Goal: Task Accomplishment & Management: Use online tool/utility

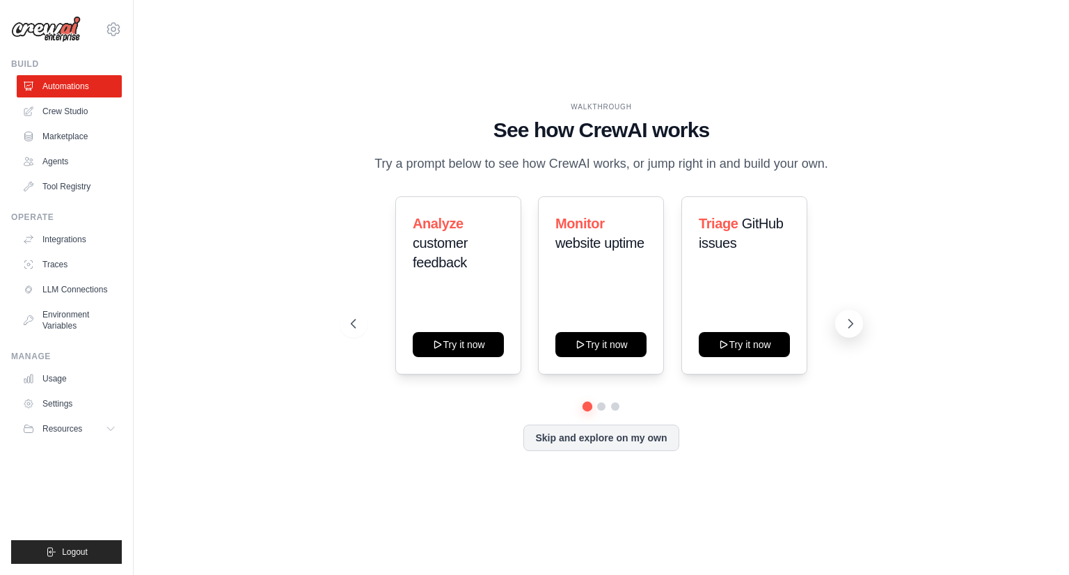
click at [848, 322] on icon at bounding box center [851, 324] width 14 height 14
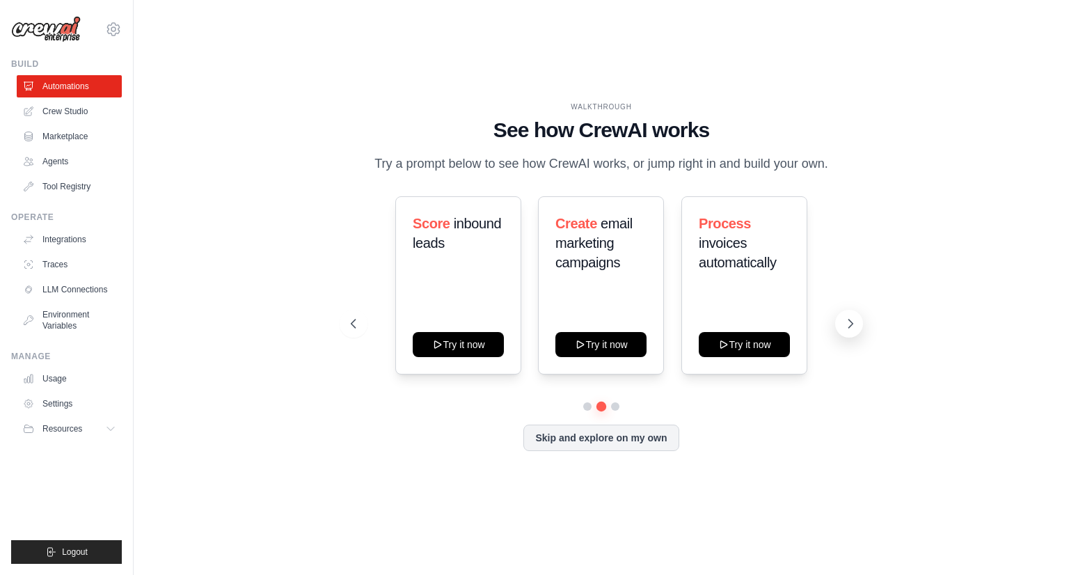
click at [848, 322] on icon at bounding box center [851, 324] width 14 height 14
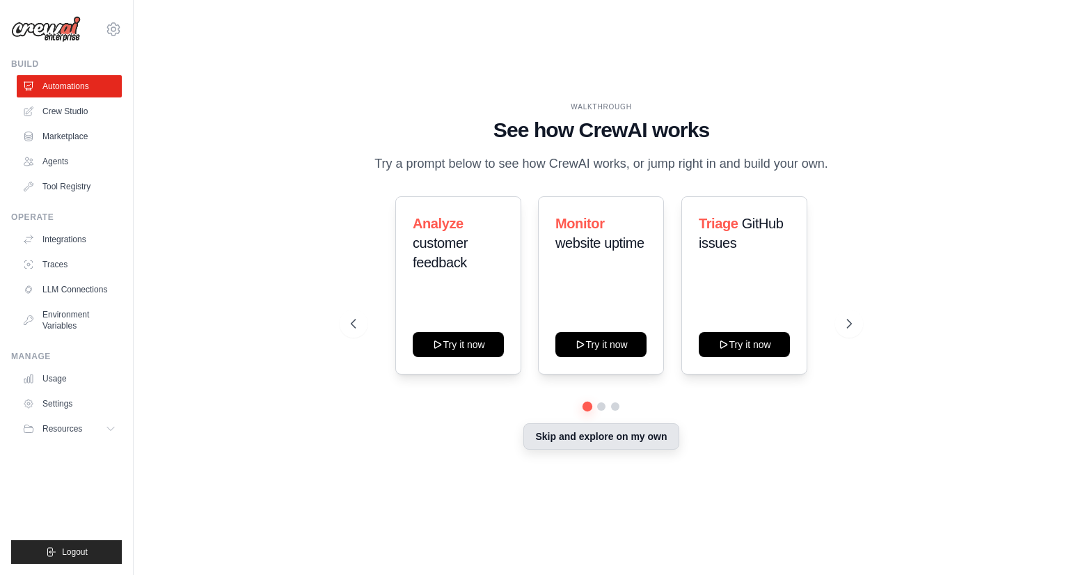
click at [581, 441] on button "Skip and explore on my own" at bounding box center [600, 436] width 155 height 26
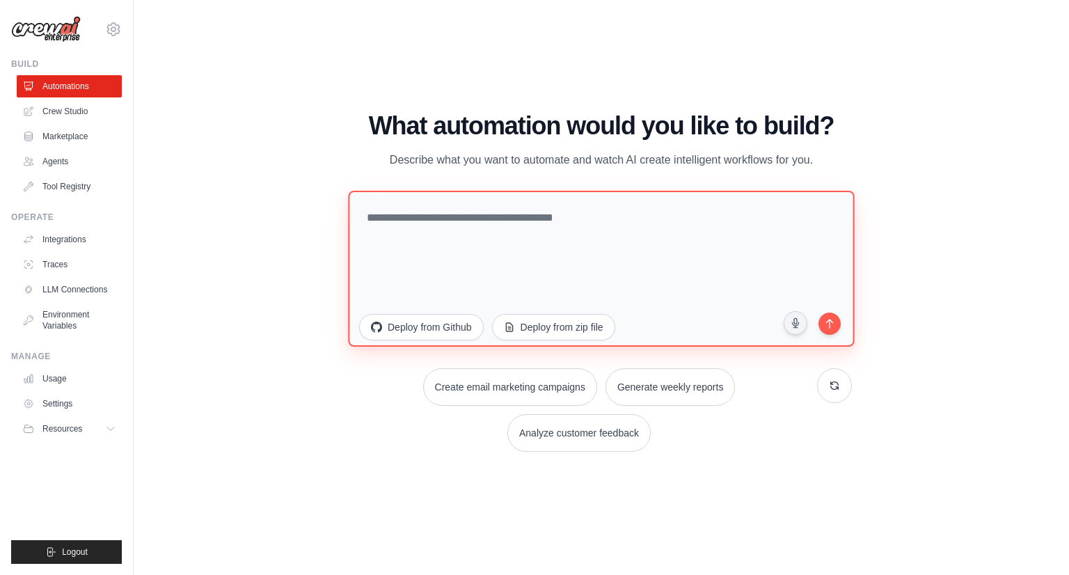
click at [398, 222] on textarea at bounding box center [601, 269] width 506 height 156
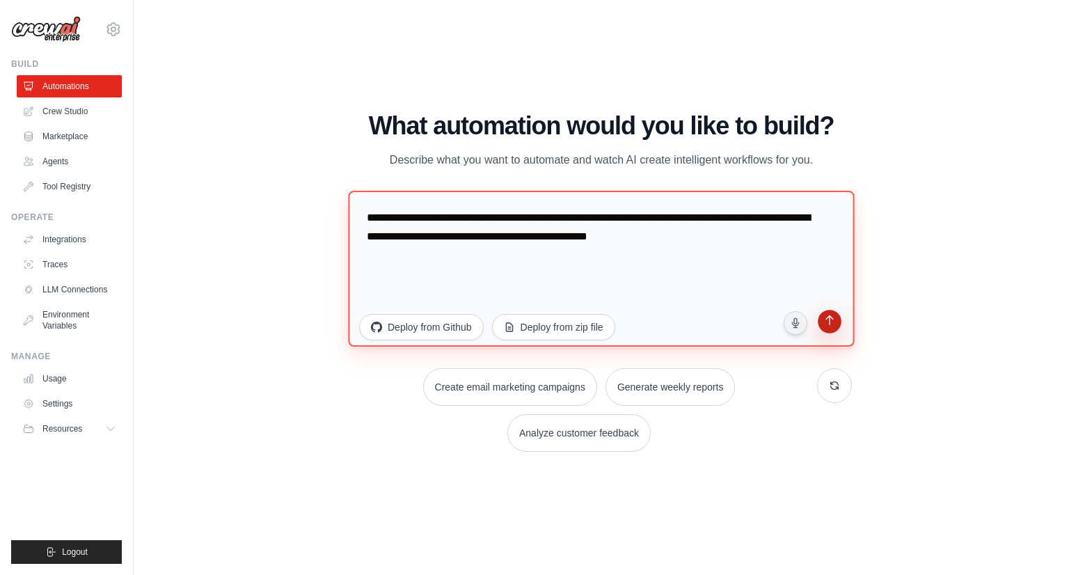
type textarea "**********"
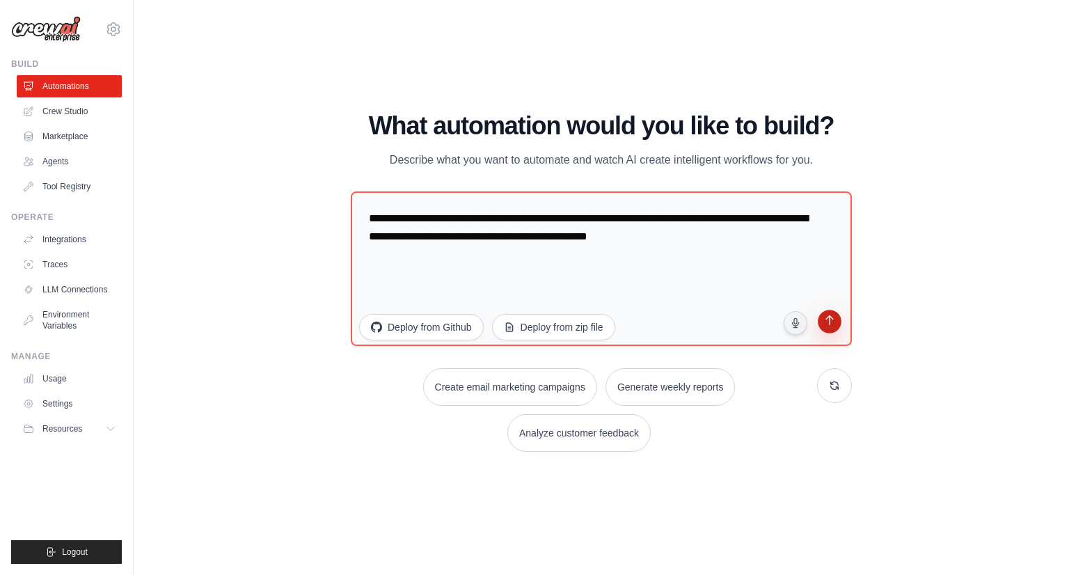
click at [833, 329] on button "submit" at bounding box center [829, 323] width 26 height 26
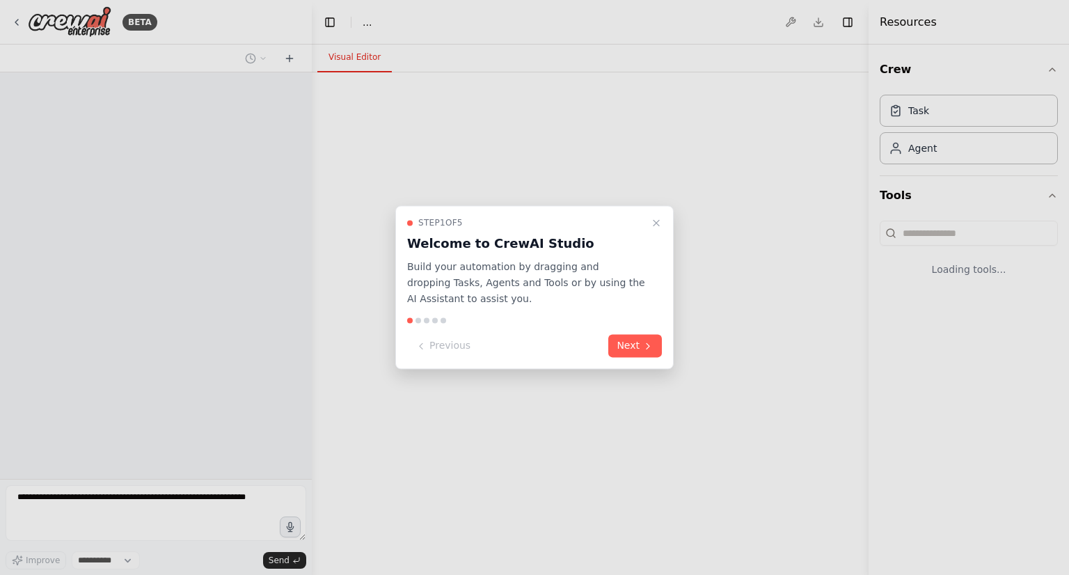
select select "****"
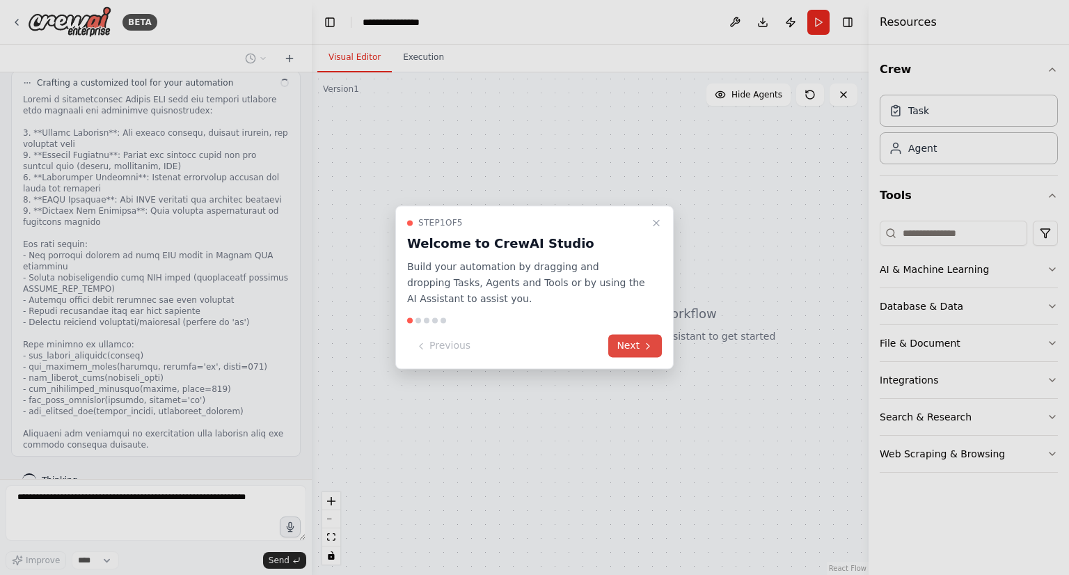
scroll to position [415, 0]
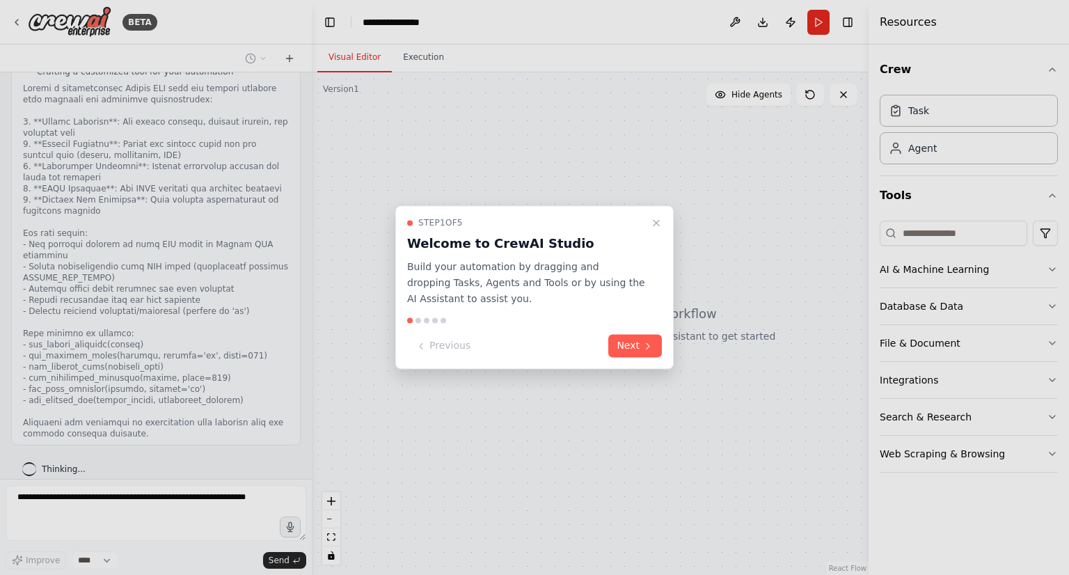
click at [211, 347] on div at bounding box center [534, 287] width 1069 height 575
drag, startPoint x: 307, startPoint y: 421, endPoint x: 336, endPoint y: 308, distance: 116.5
click at [336, 308] on div at bounding box center [534, 287] width 1069 height 575
click at [654, 350] on button "Next" at bounding box center [635, 346] width 54 height 23
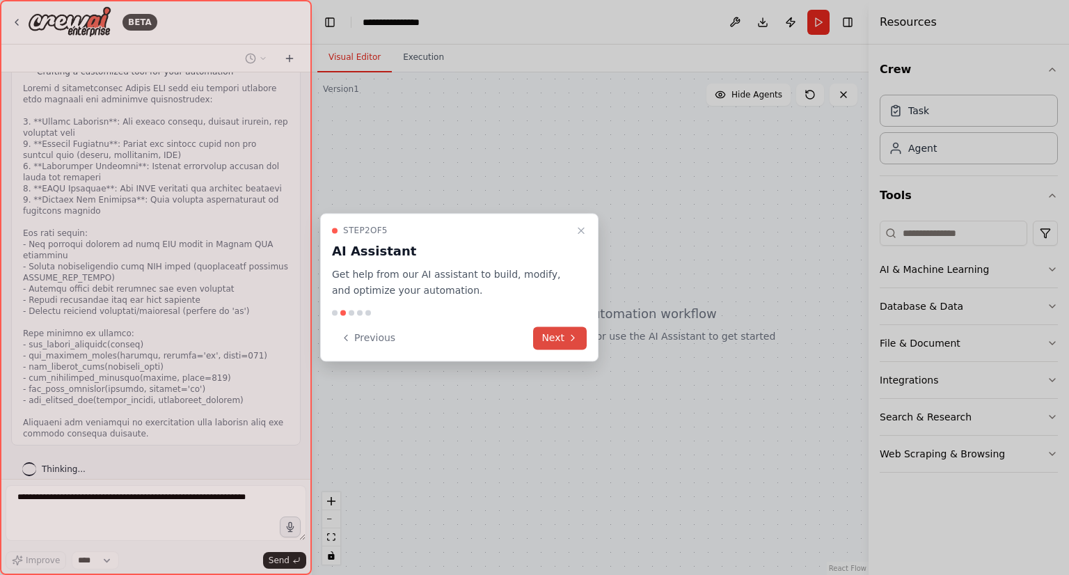
click at [556, 344] on button "Next" at bounding box center [560, 337] width 54 height 23
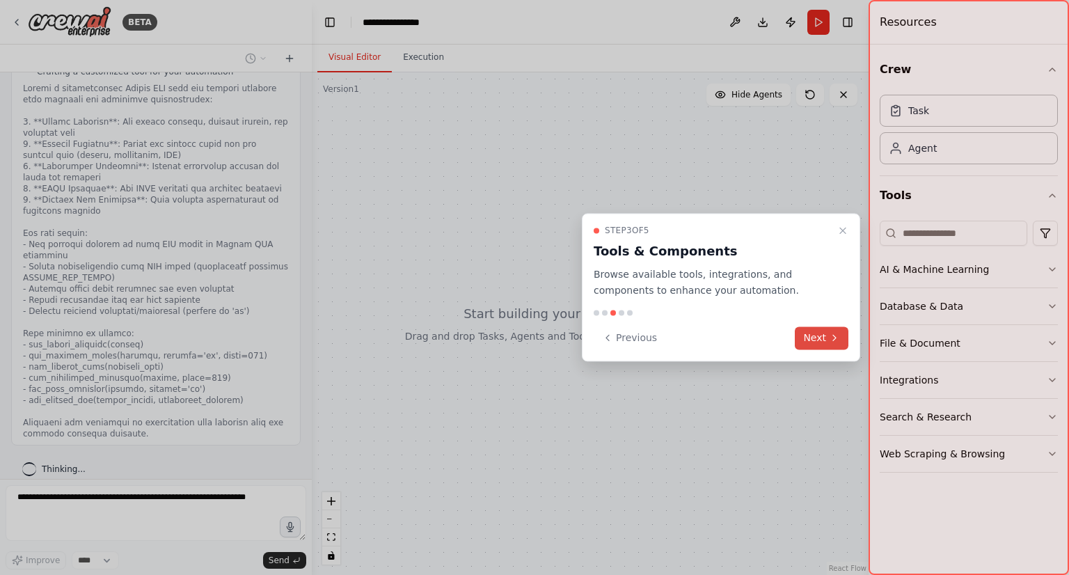
click at [803, 342] on button "Next" at bounding box center [822, 337] width 54 height 23
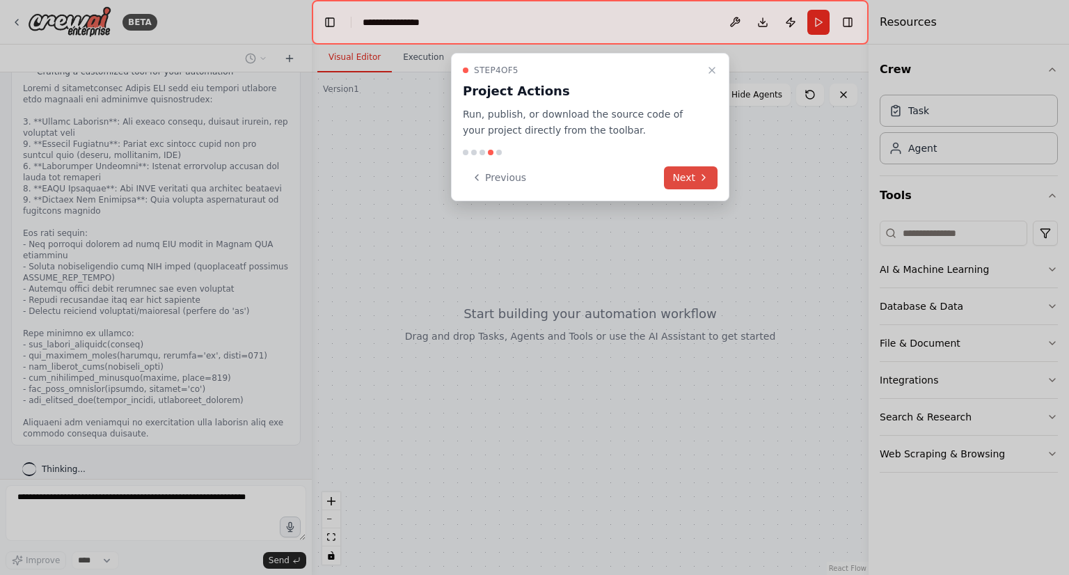
click at [681, 180] on button "Next" at bounding box center [691, 177] width 54 height 23
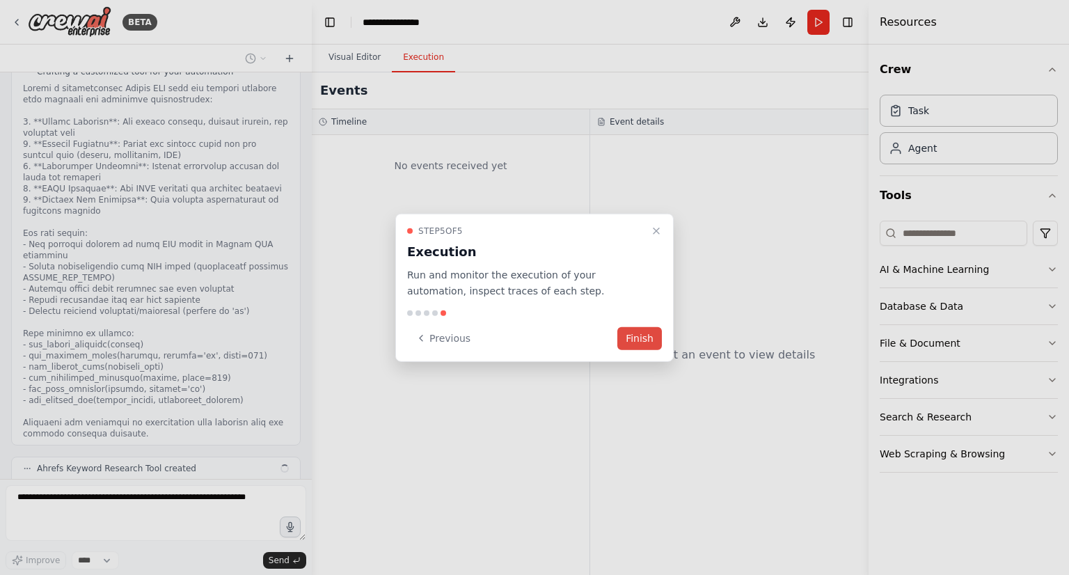
scroll to position [505, 0]
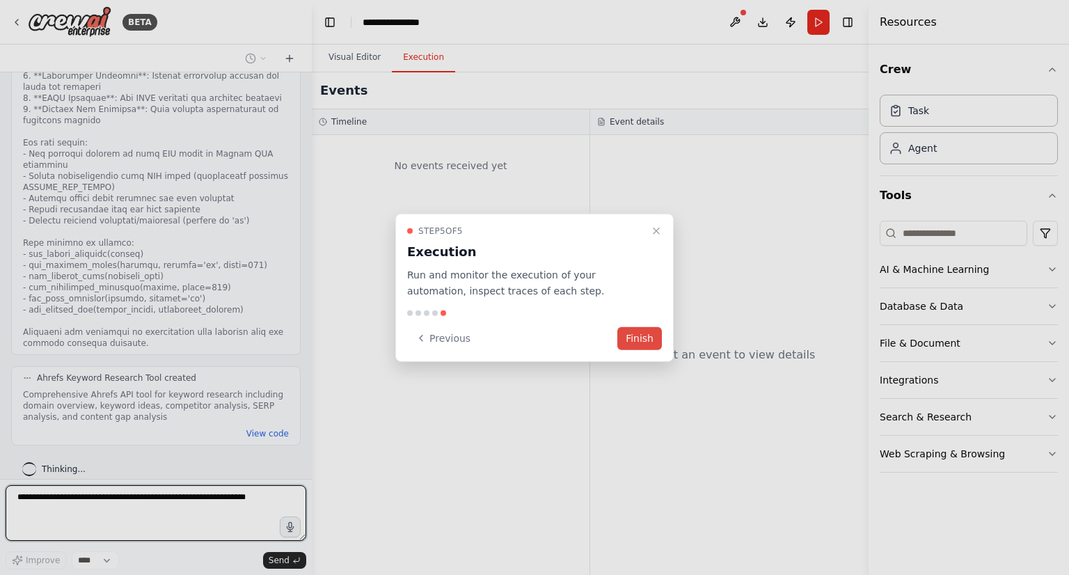
click at [640, 340] on button "Finish" at bounding box center [639, 337] width 45 height 23
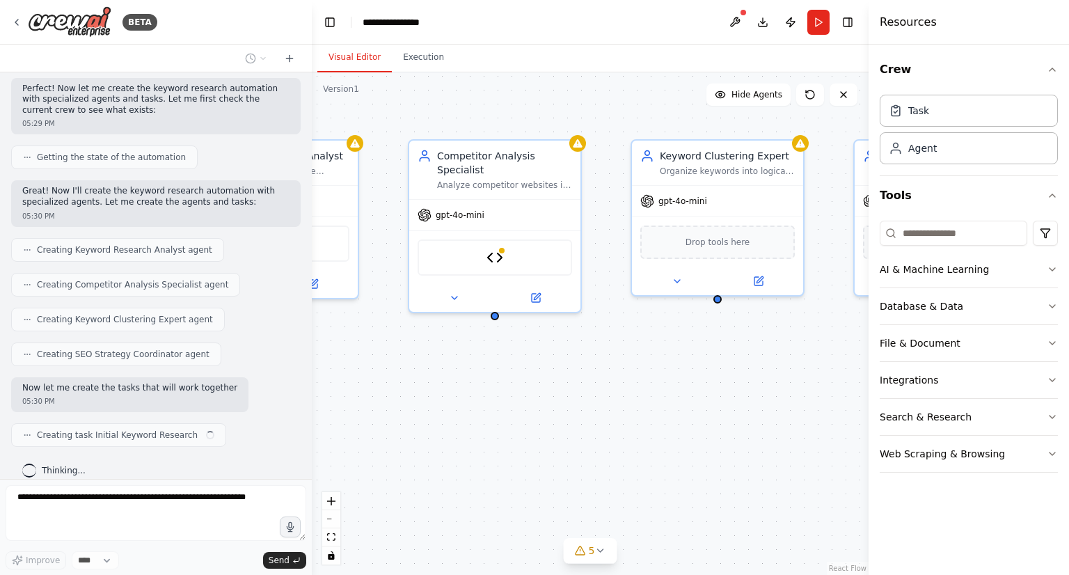
scroll to position [894, 0]
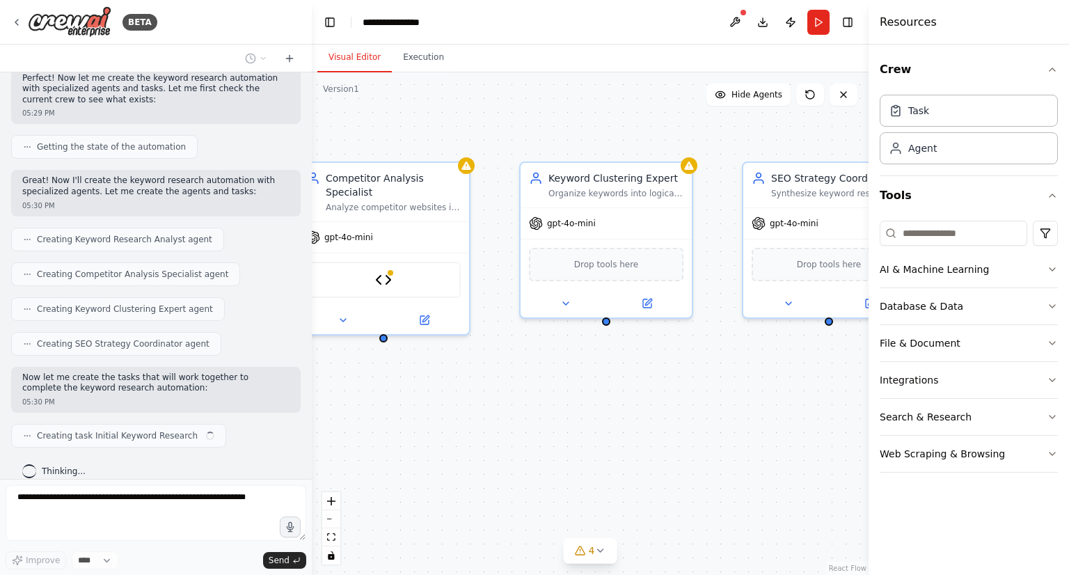
drag, startPoint x: 622, startPoint y: 413, endPoint x: 315, endPoint y: 432, distance: 308.3
click at [315, 432] on div ".deletable-edge-delete-btn { width: 20px; height: 20px; border: 0px solid #ffff…" at bounding box center [590, 323] width 557 height 503
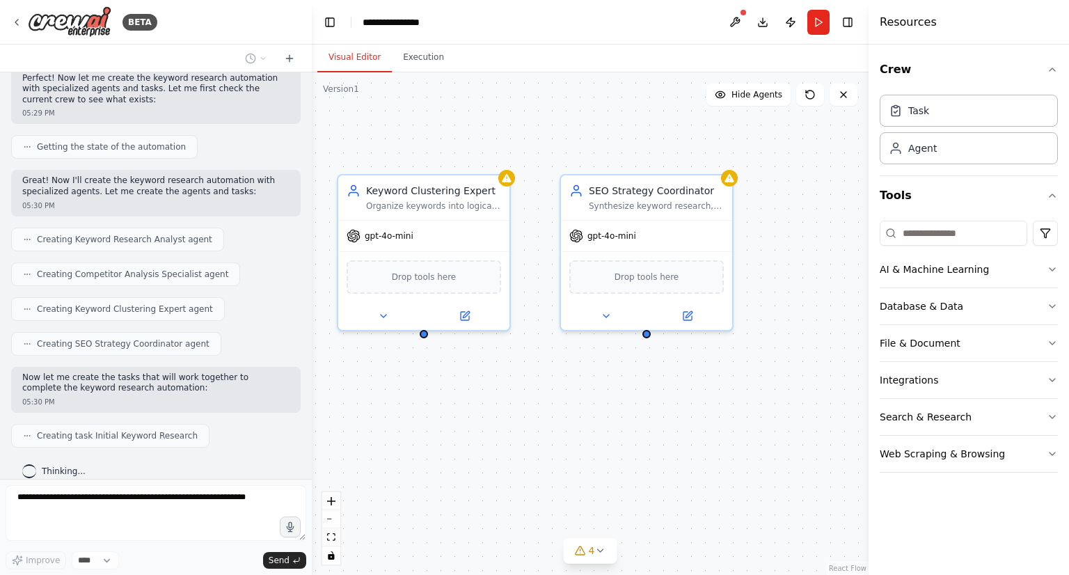
drag, startPoint x: 753, startPoint y: 381, endPoint x: 571, endPoint y: 393, distance: 182.8
click at [571, 393] on div ".deletable-edge-delete-btn { width: 20px; height: 20px; border: 0px solid #ffff…" at bounding box center [590, 323] width 557 height 503
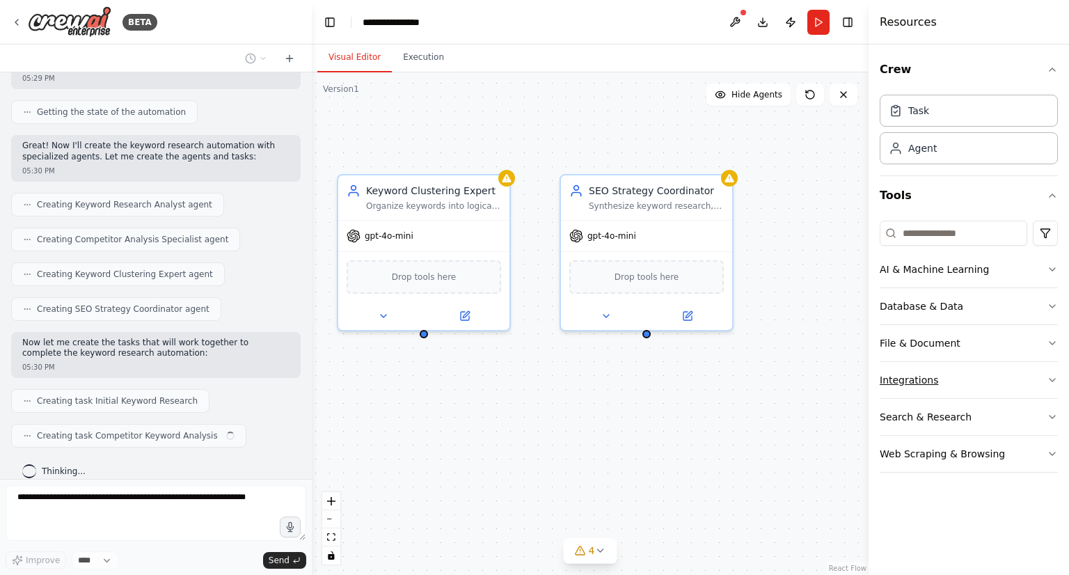
click at [986, 384] on button "Integrations" at bounding box center [969, 380] width 178 height 36
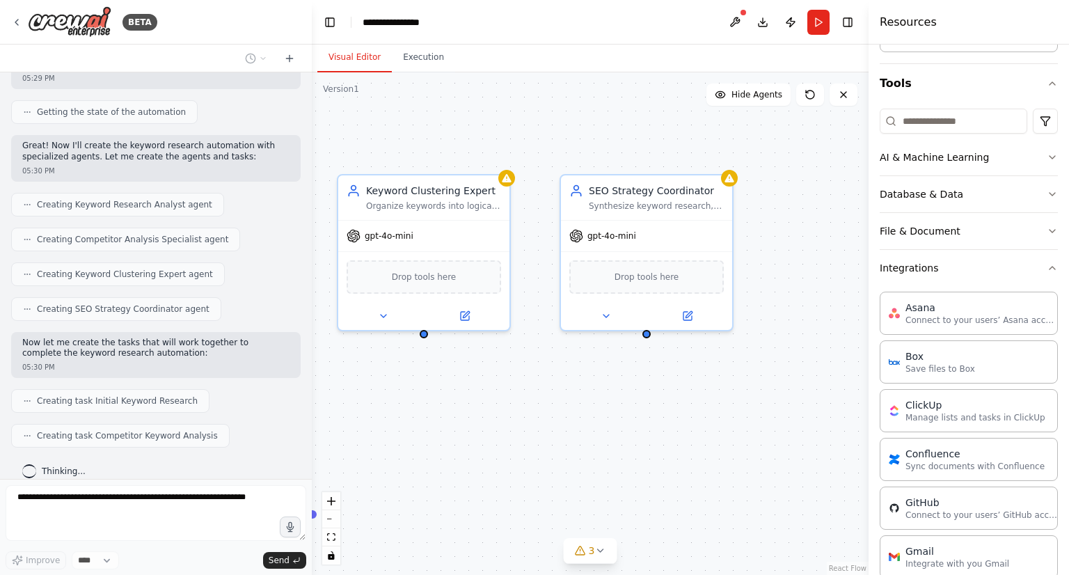
scroll to position [963, 0]
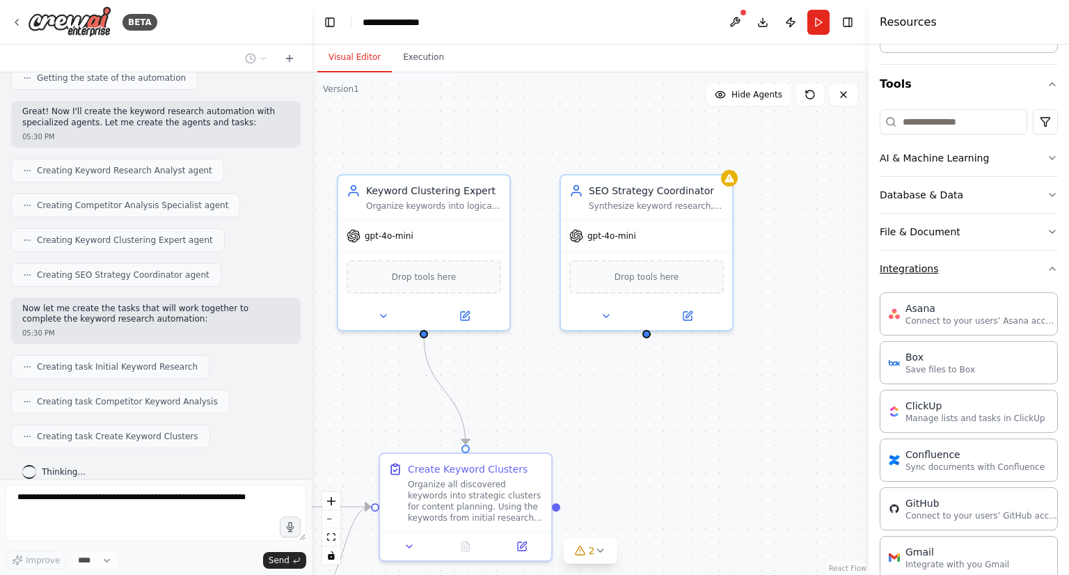
click at [1047, 268] on icon "button" at bounding box center [1052, 268] width 11 height 11
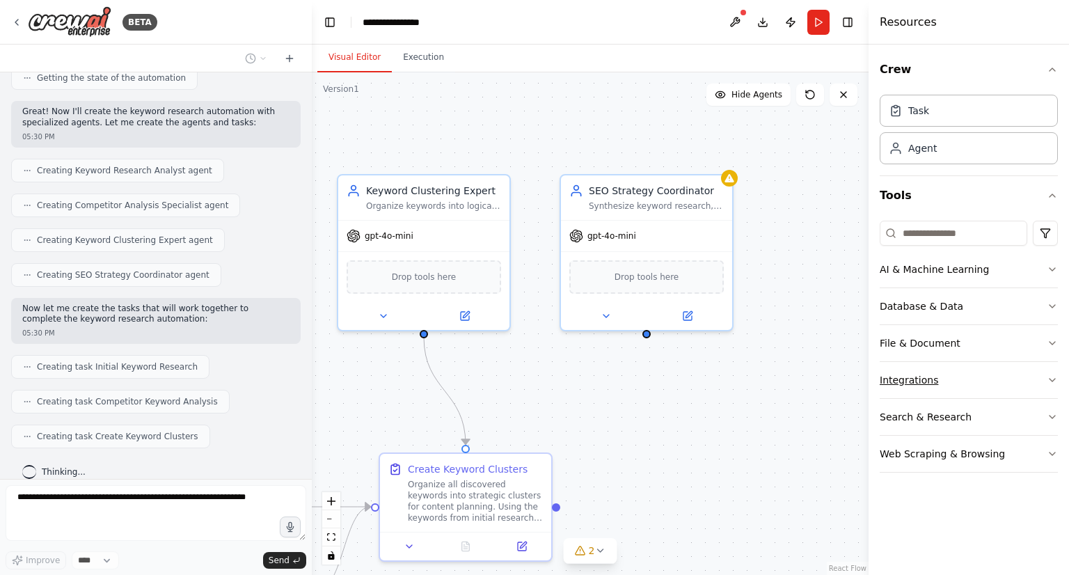
click at [1027, 382] on button "Integrations" at bounding box center [969, 380] width 178 height 36
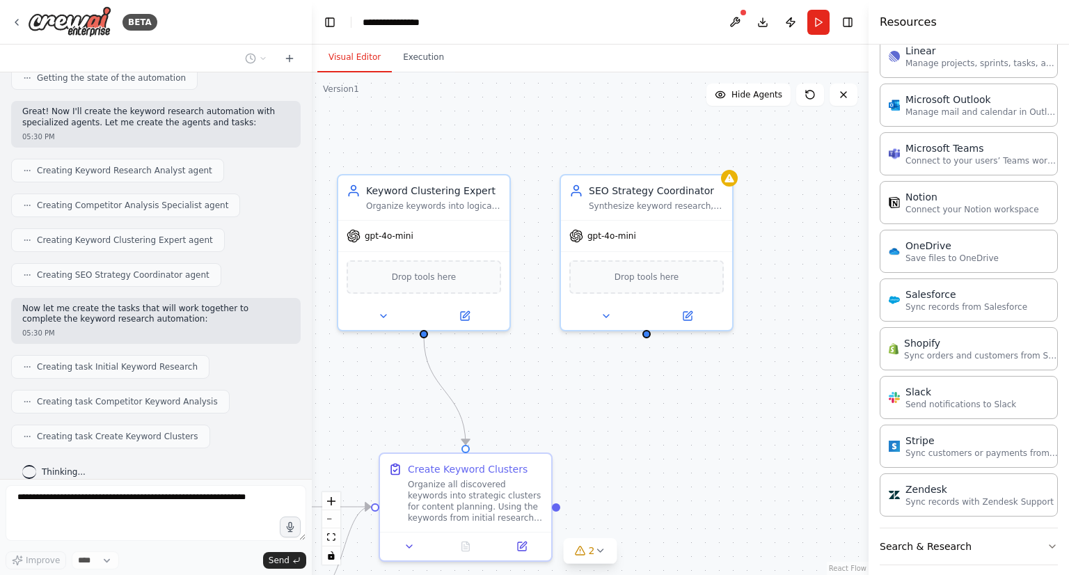
scroll to position [947, 0]
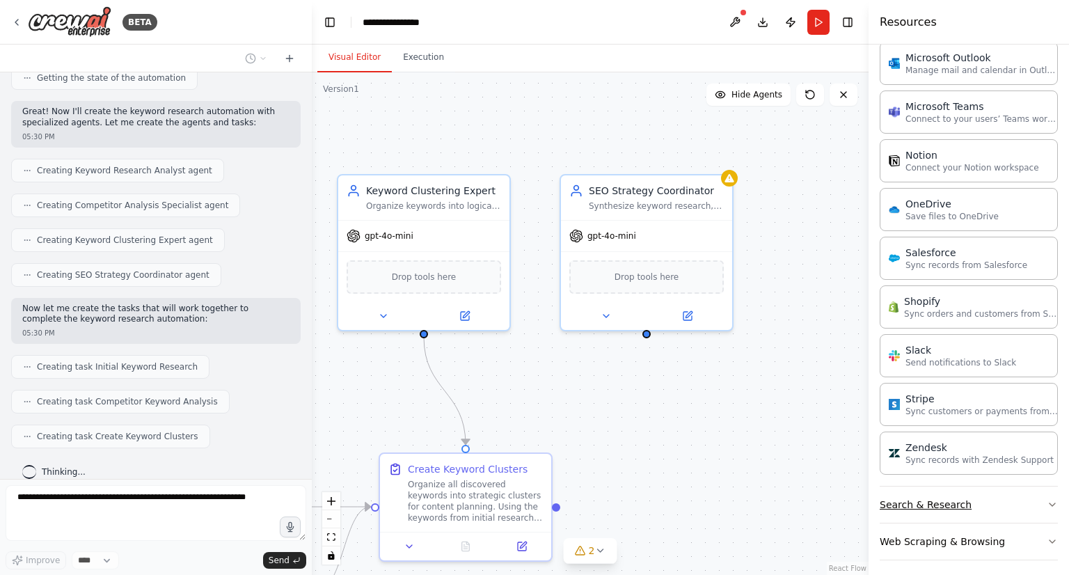
click at [1047, 501] on icon "button" at bounding box center [1052, 504] width 11 height 11
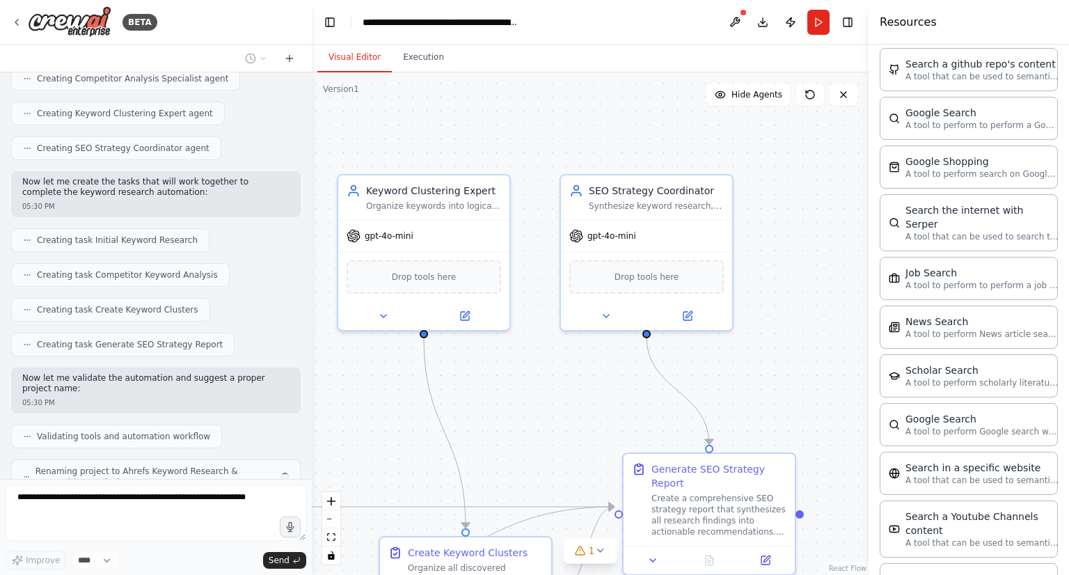
scroll to position [1136, 0]
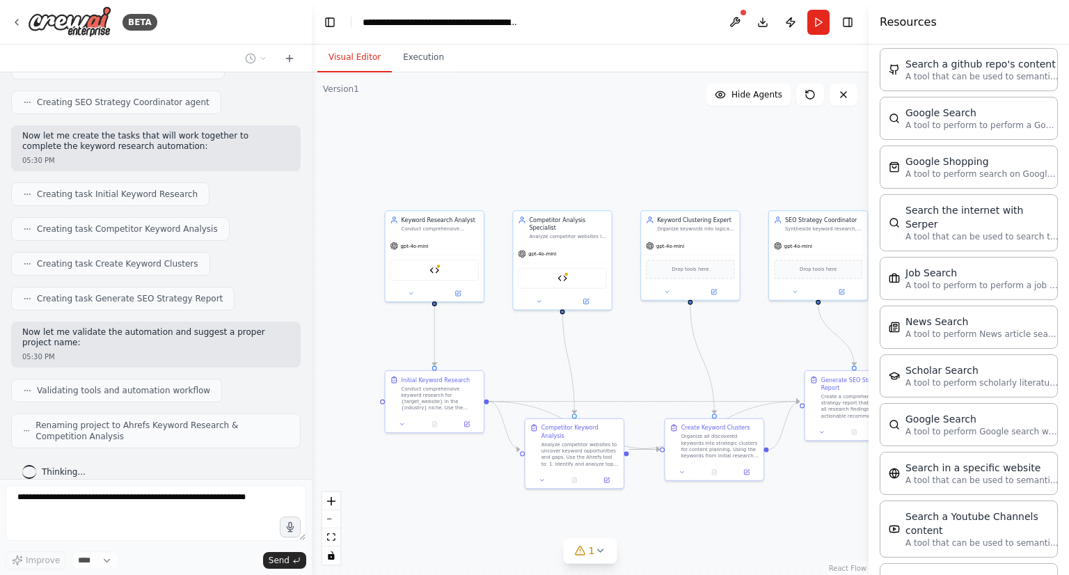
drag, startPoint x: 478, startPoint y: 400, endPoint x: 587, endPoint y: 347, distance: 120.8
click at [587, 347] on div ".deletable-edge-delete-btn { width: 20px; height: 20px; border: 0px solid #ffff…" at bounding box center [590, 323] width 557 height 503
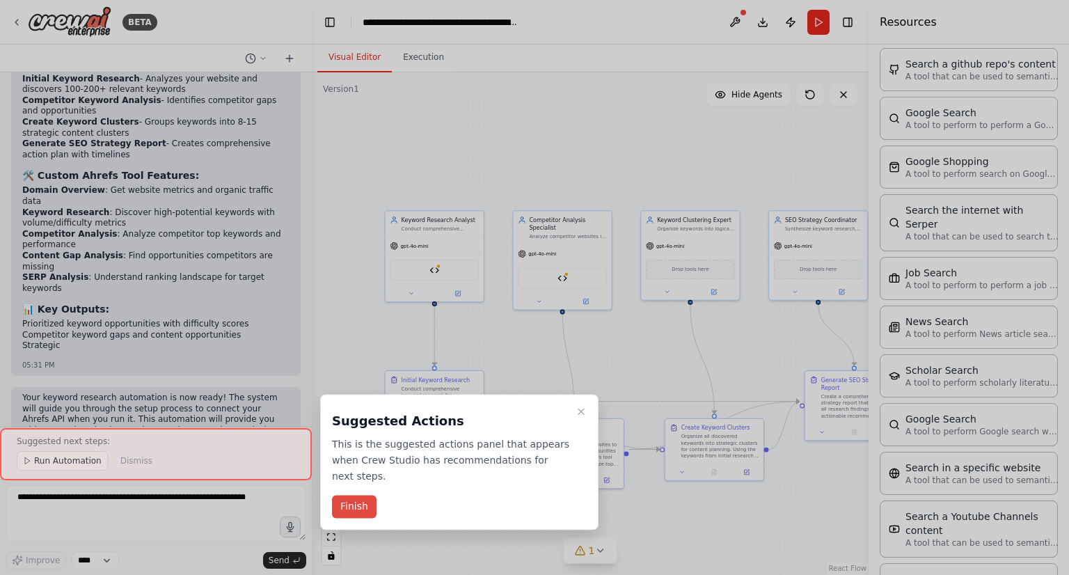
click at [364, 496] on button "Finish" at bounding box center [354, 507] width 45 height 23
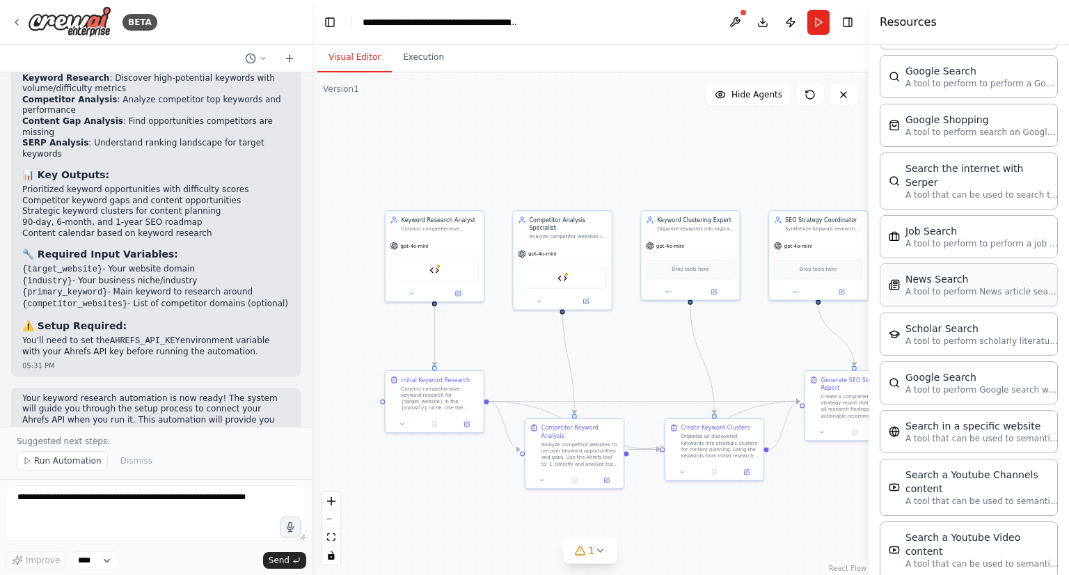
scroll to position [1650, 0]
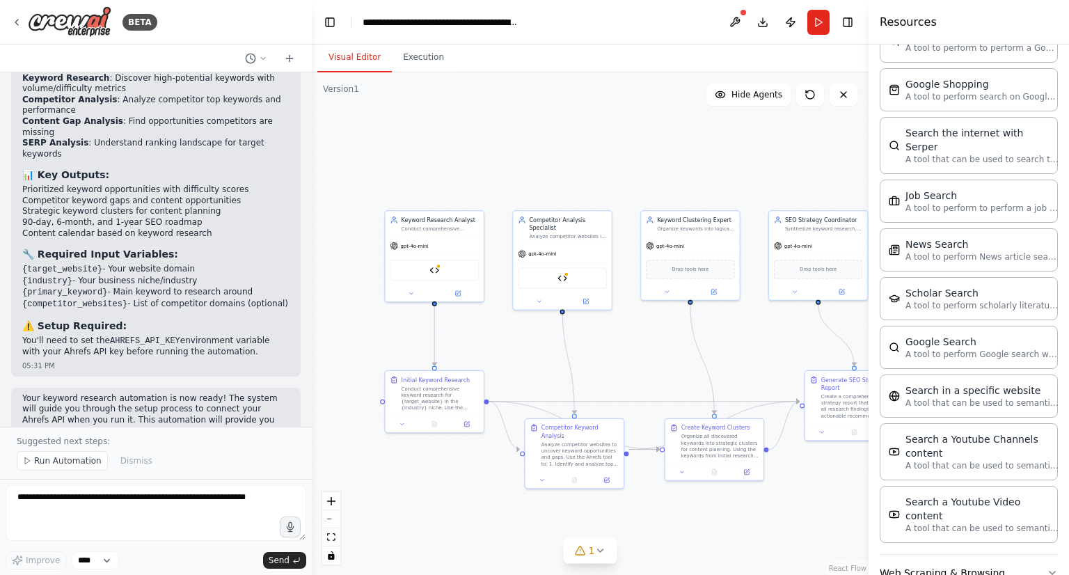
click at [997, 555] on button "Web Scraping & Browsing" at bounding box center [969, 573] width 178 height 36
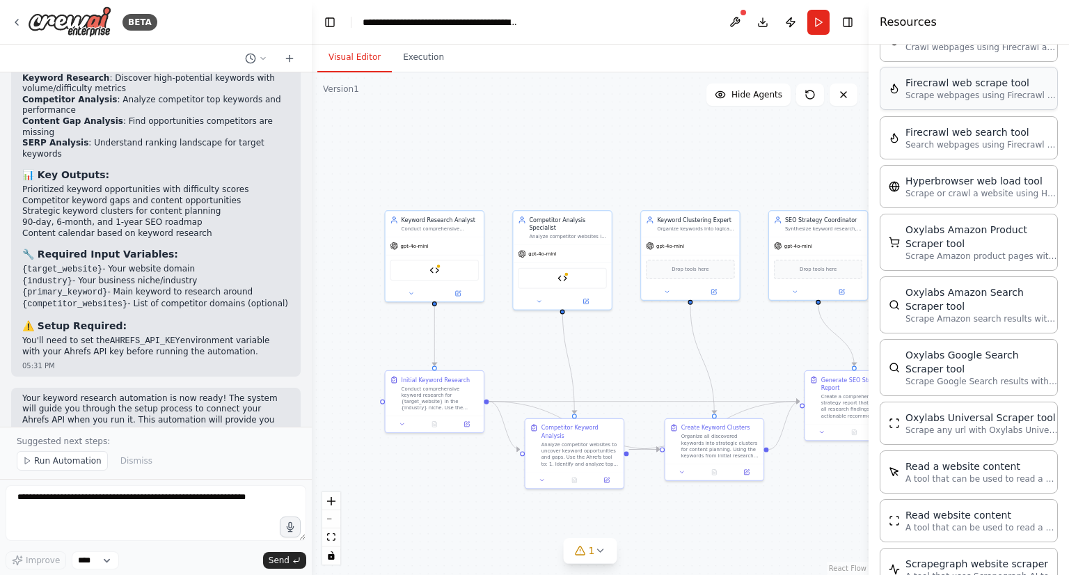
scroll to position [2430, 0]
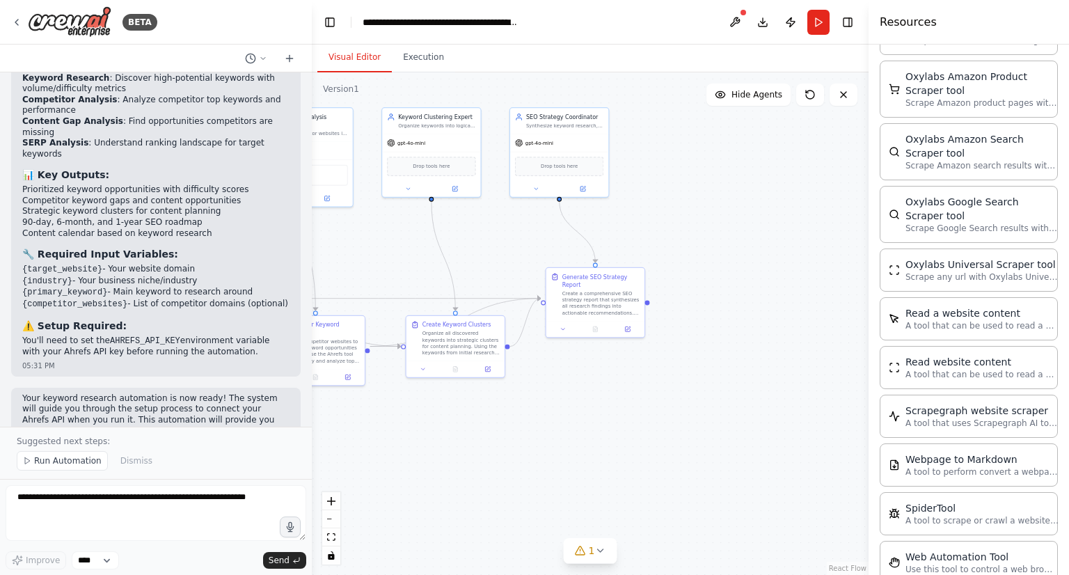
drag, startPoint x: 705, startPoint y: 507, endPoint x: 445, endPoint y: 404, distance: 280.0
click at [445, 404] on div ".deletable-edge-delete-btn { width: 20px; height: 20px; border: 0px solid #ffff…" at bounding box center [590, 323] width 557 height 503
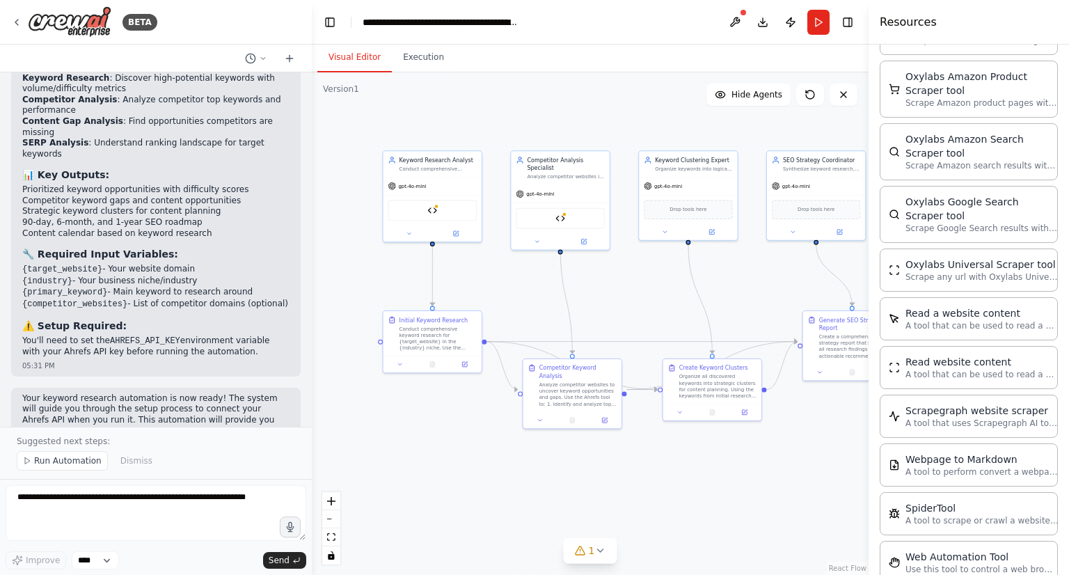
drag, startPoint x: 452, startPoint y: 417, endPoint x: 710, endPoint y: 460, distance: 261.8
click at [710, 460] on div ".deletable-edge-delete-btn { width: 20px; height: 20px; border: 0px solid #ffff…" at bounding box center [590, 323] width 557 height 503
click at [61, 464] on span "Run Automation" at bounding box center [68, 460] width 68 height 11
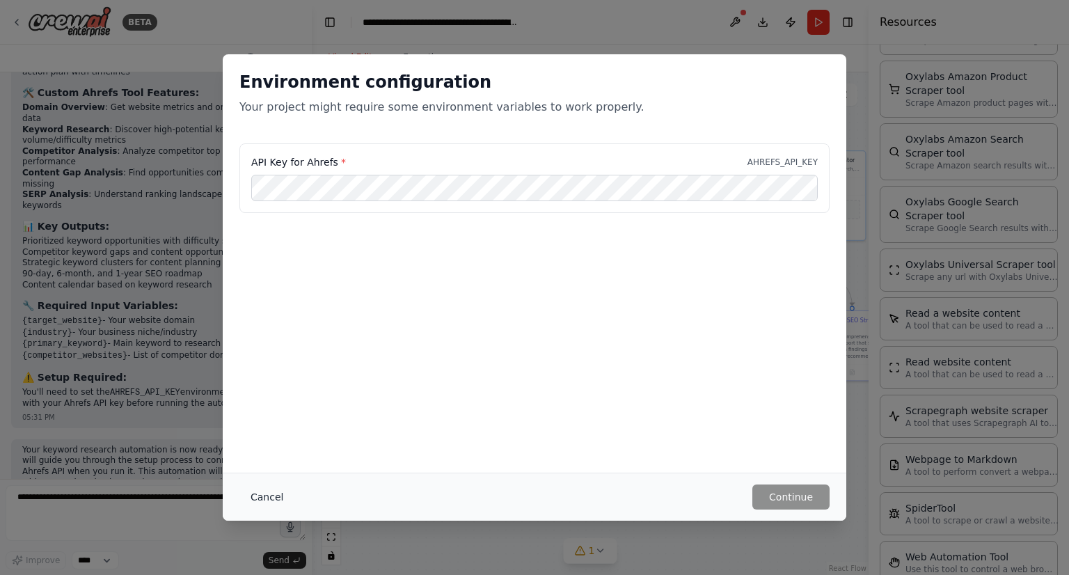
click at [263, 496] on button "Cancel" at bounding box center [266, 496] width 55 height 25
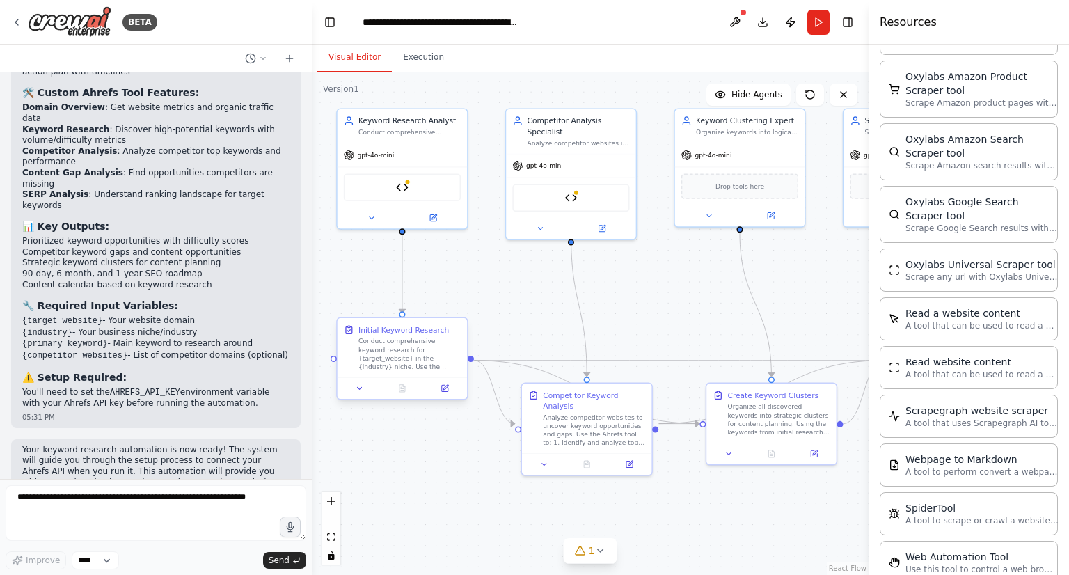
click at [415, 365] on div "Conduct comprehensive keyword research for {target_website} in the {industry} n…" at bounding box center [409, 354] width 102 height 34
click at [449, 389] on button at bounding box center [445, 388] width 36 height 13
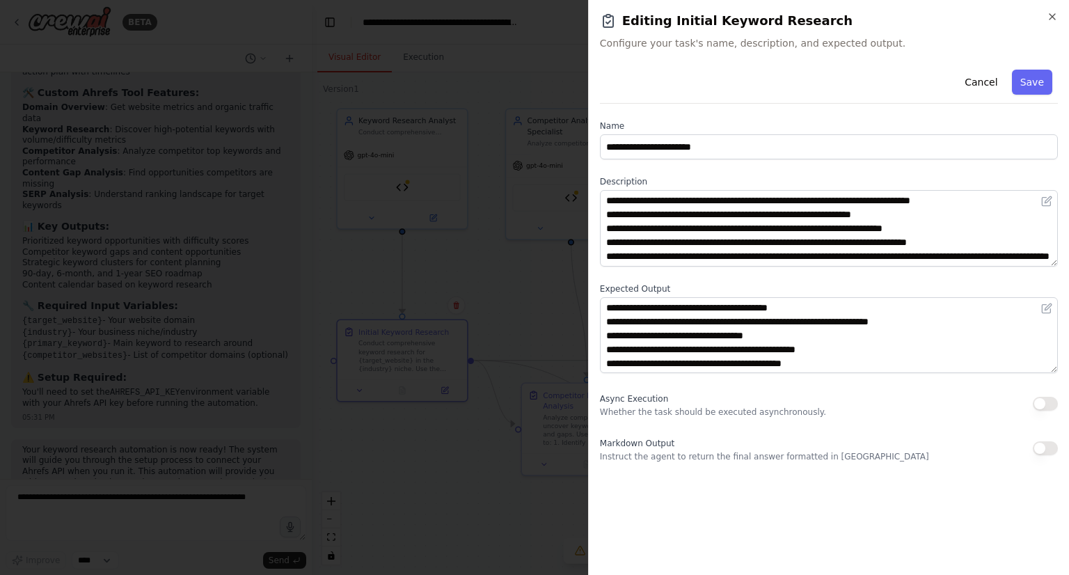
scroll to position [0, 0]
click at [983, 74] on button "Cancel" at bounding box center [980, 82] width 49 height 25
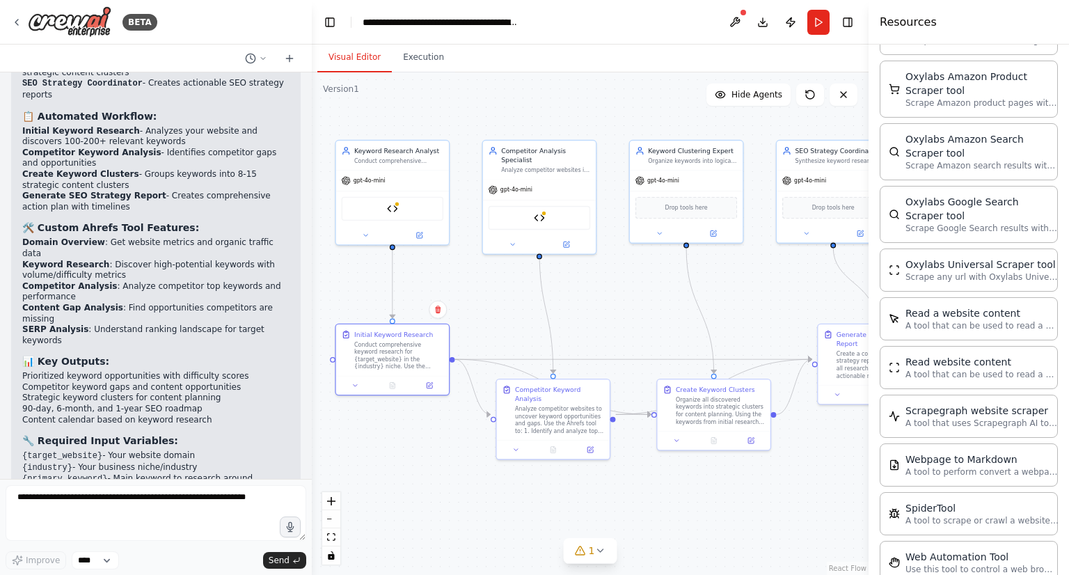
scroll to position [1807, 0]
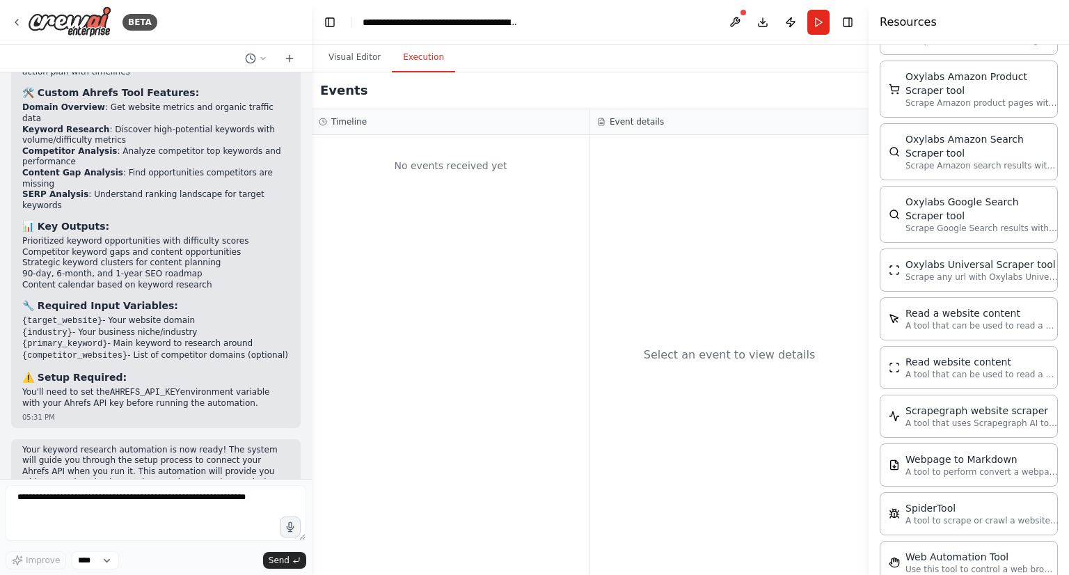
click at [412, 61] on button "Execution" at bounding box center [423, 57] width 63 height 29
click at [823, 29] on button "Run" at bounding box center [818, 22] width 22 height 25
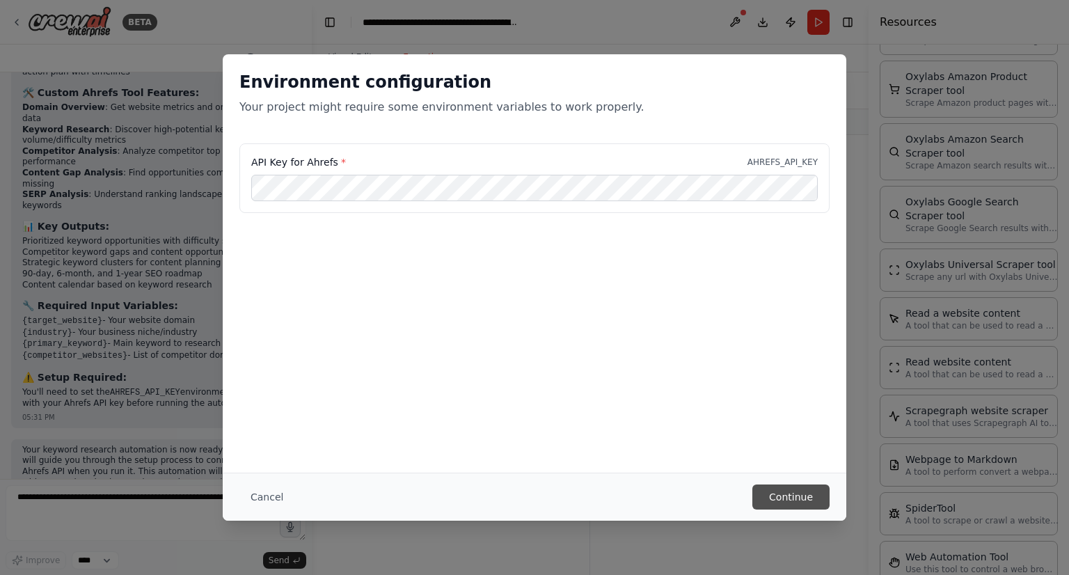
click at [805, 498] on button "Continue" at bounding box center [790, 496] width 77 height 25
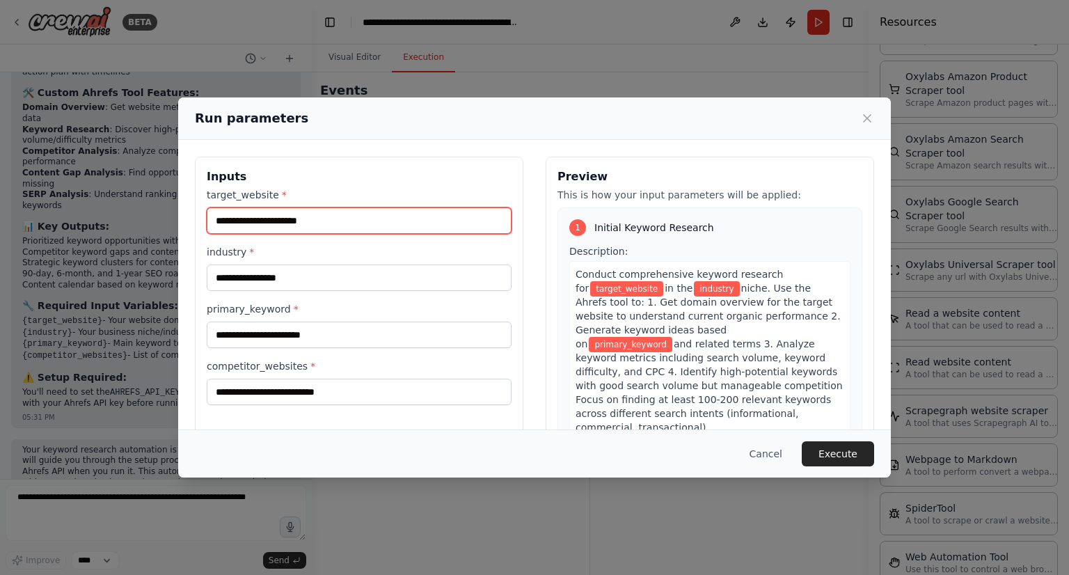
click at [248, 216] on input "target_website *" at bounding box center [359, 220] width 305 height 26
type input "**********"
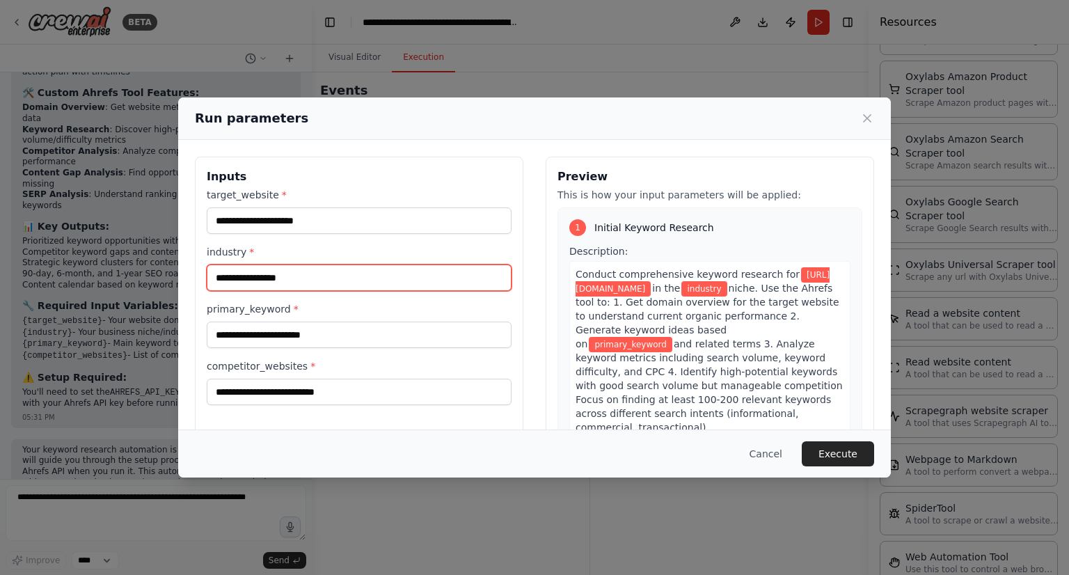
click at [271, 276] on input "industry *" at bounding box center [359, 277] width 305 height 26
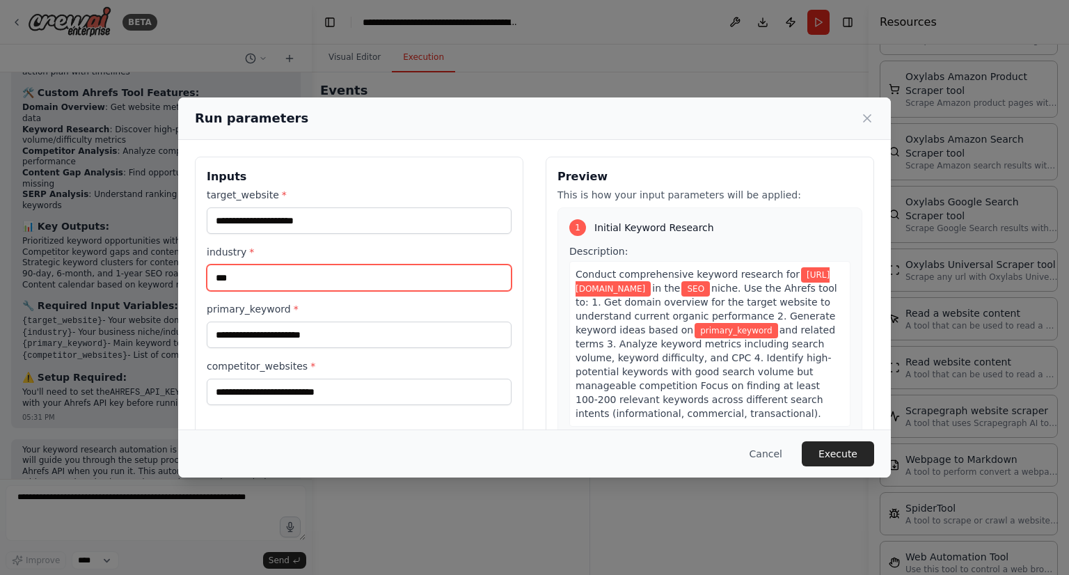
type input "***"
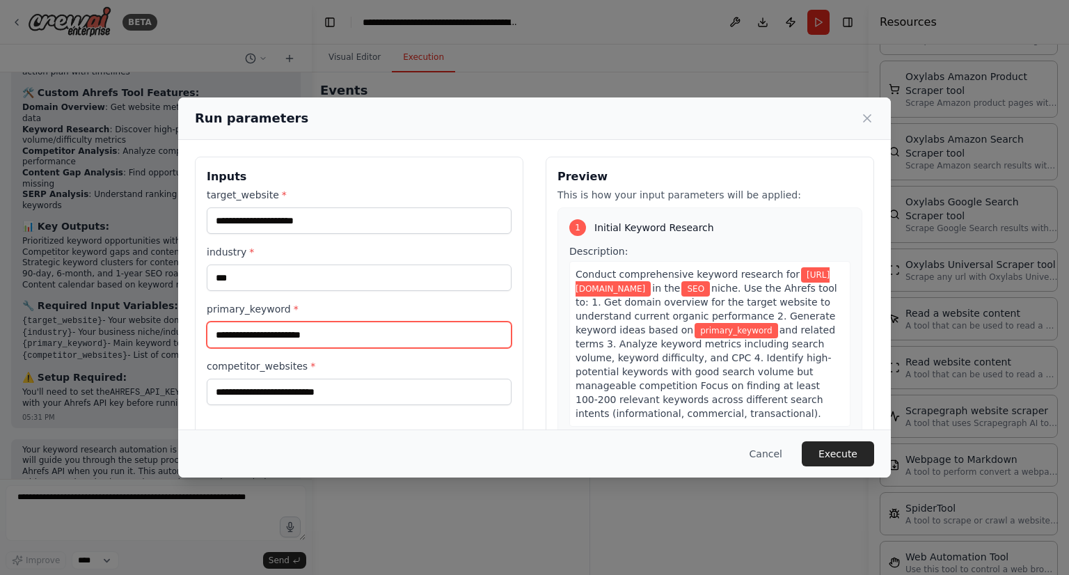
click at [276, 340] on input "primary_keyword *" at bounding box center [359, 335] width 305 height 26
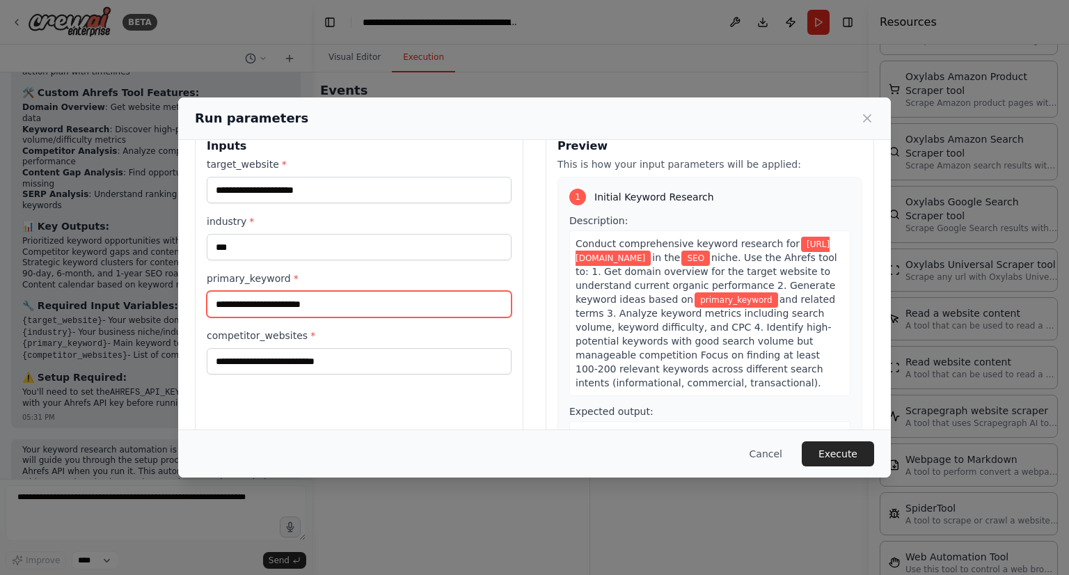
scroll to position [38, 0]
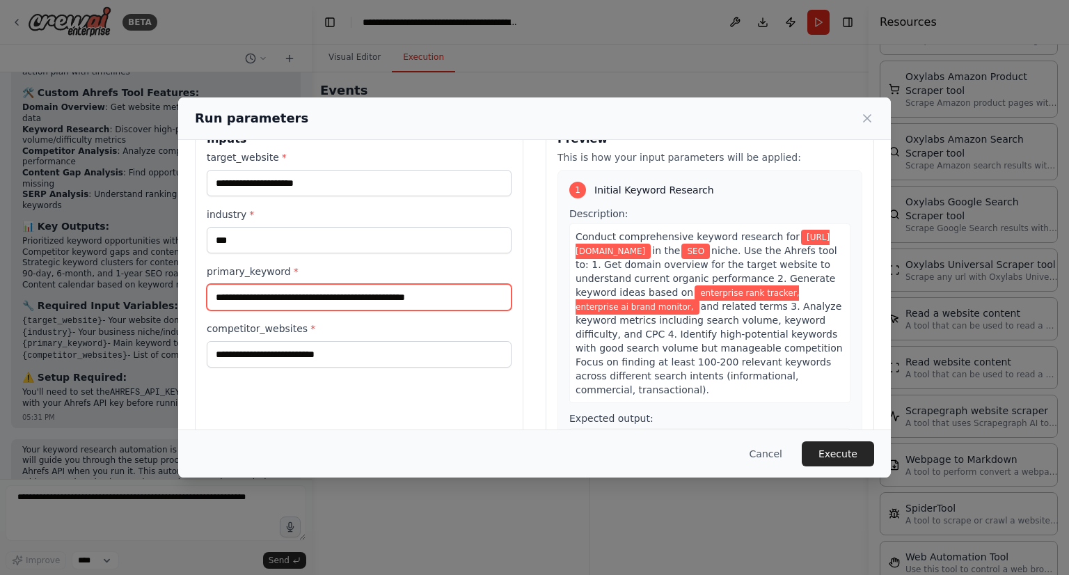
type input "**********"
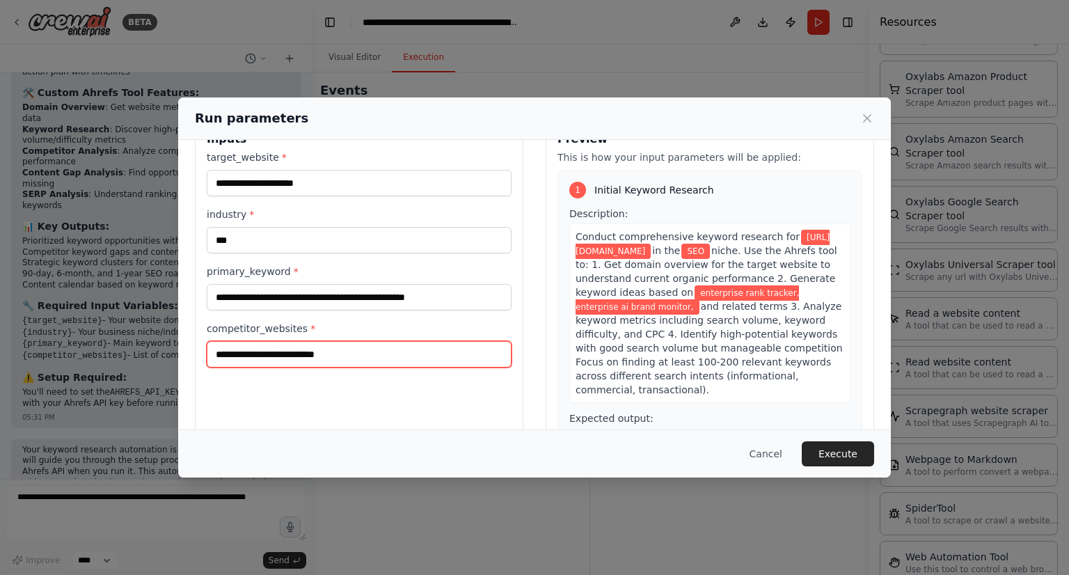
click at [292, 357] on input "competitor_websites *" at bounding box center [359, 354] width 305 height 26
paste input "**********"
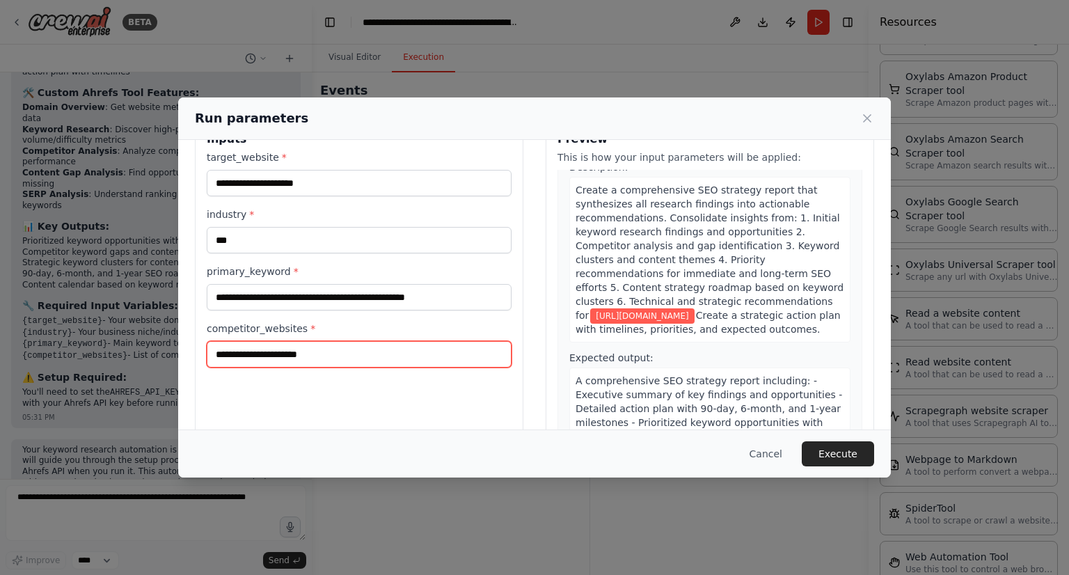
scroll to position [1352, 0]
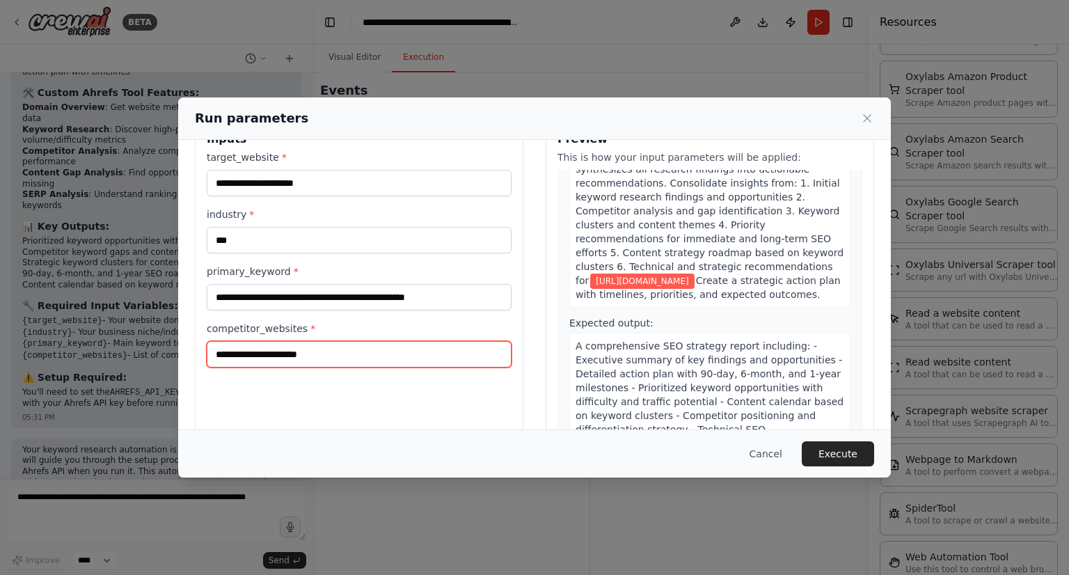
type input "**********"
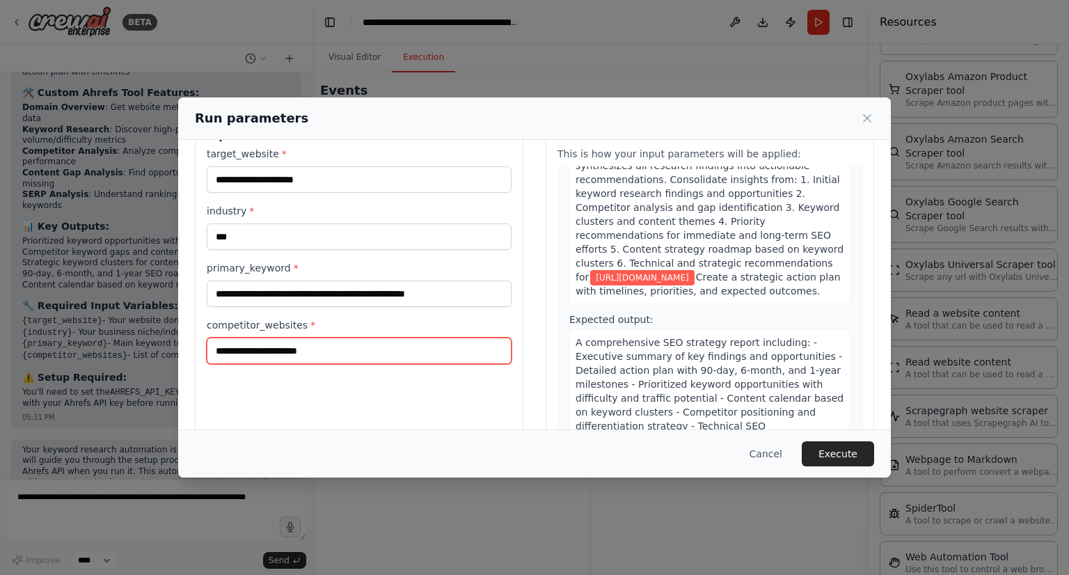
scroll to position [73, 0]
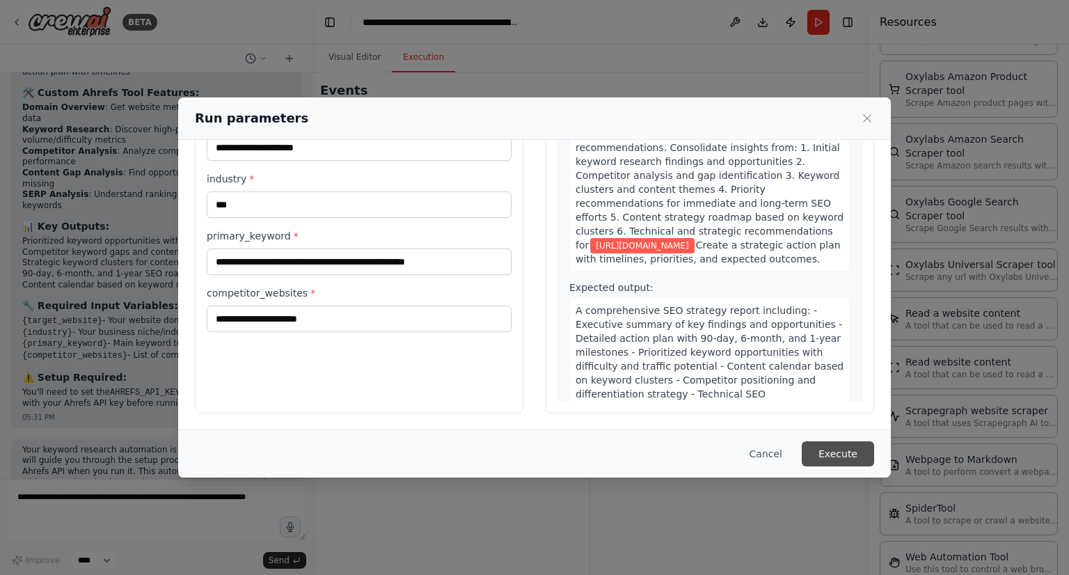
click at [838, 457] on button "Execute" at bounding box center [838, 453] width 72 height 25
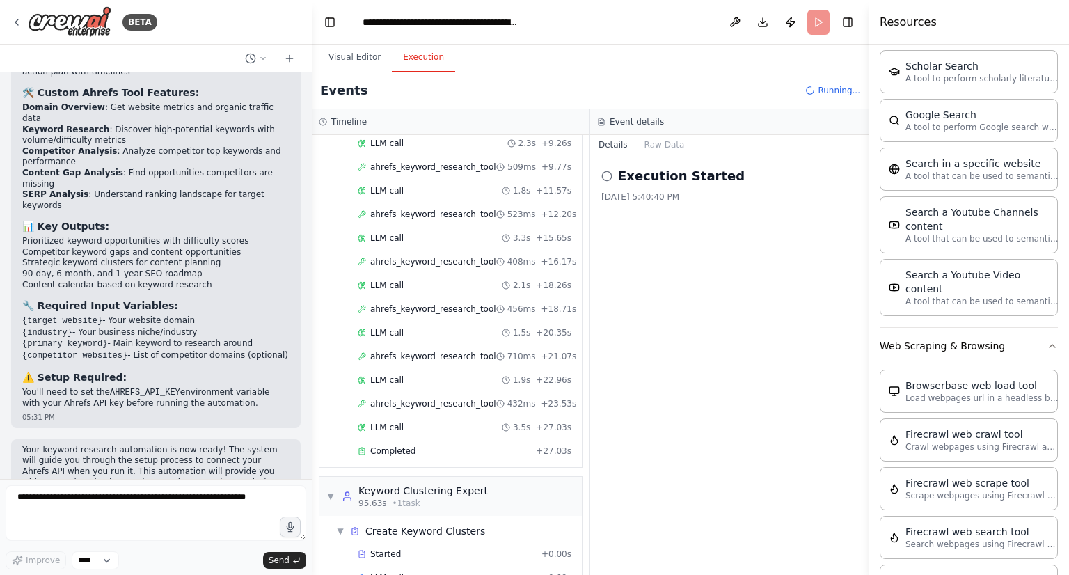
scroll to position [1734, 0]
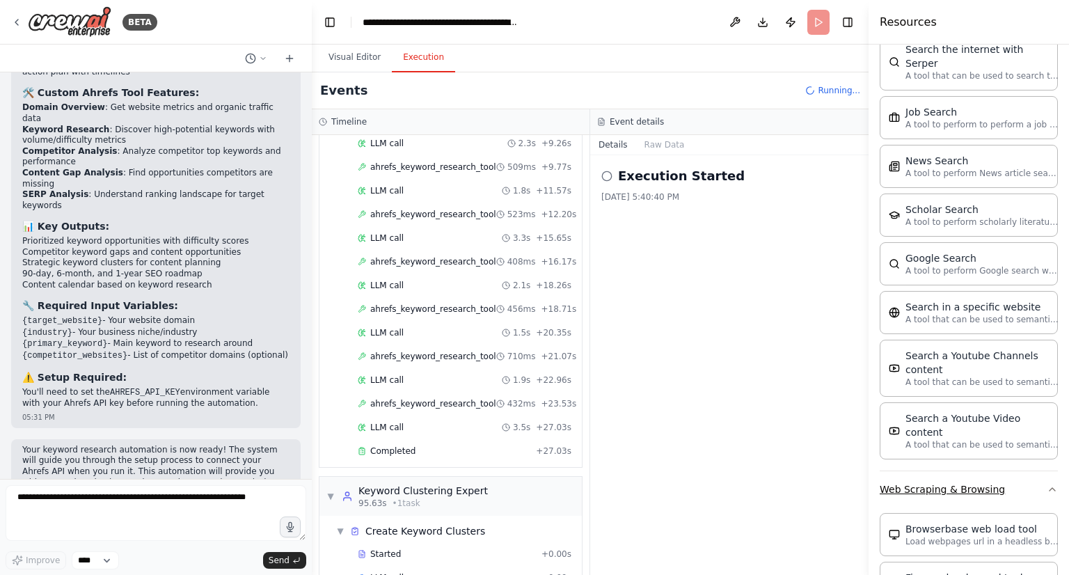
click at [1047, 484] on icon "button" at bounding box center [1052, 489] width 11 height 11
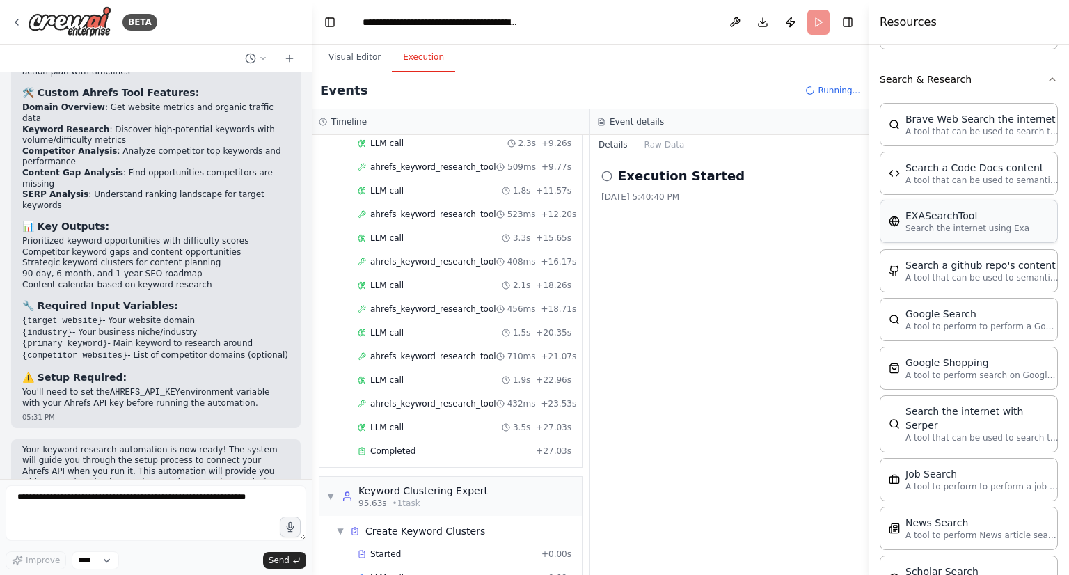
scroll to position [1093, 0]
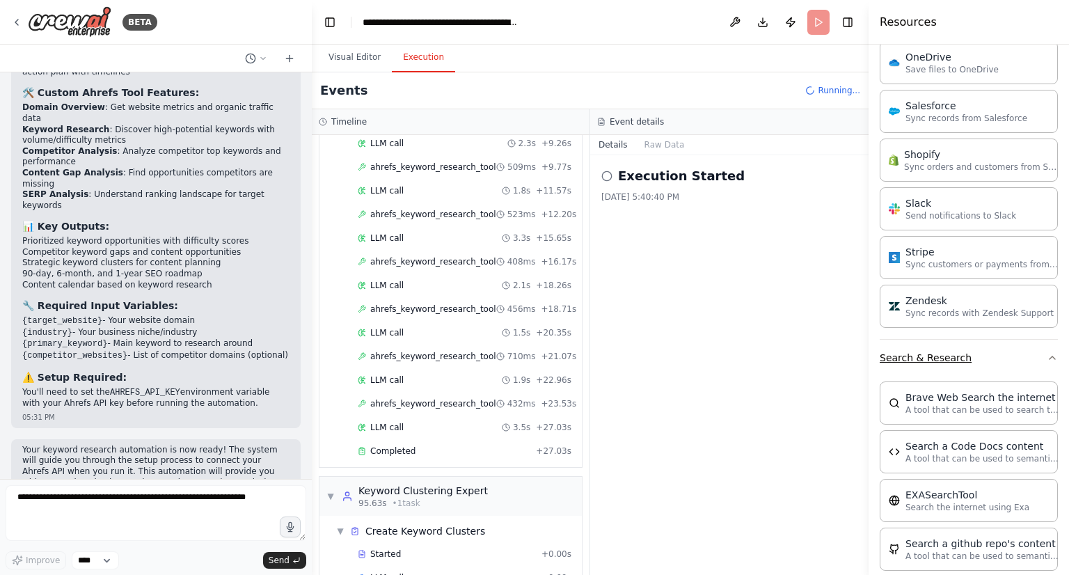
click at [1050, 356] on icon "button" at bounding box center [1053, 357] width 6 height 3
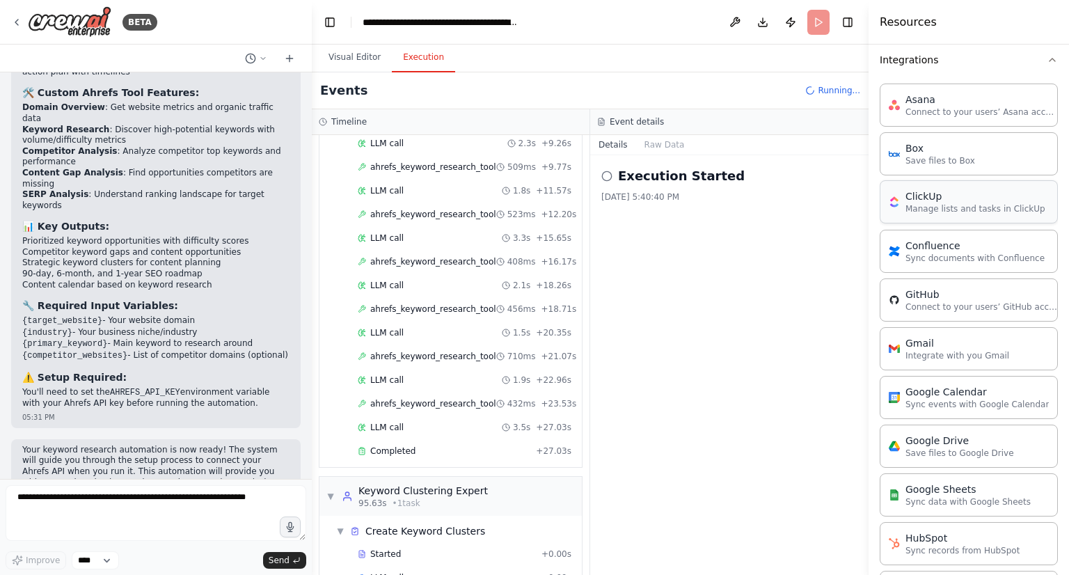
scroll to position [111, 0]
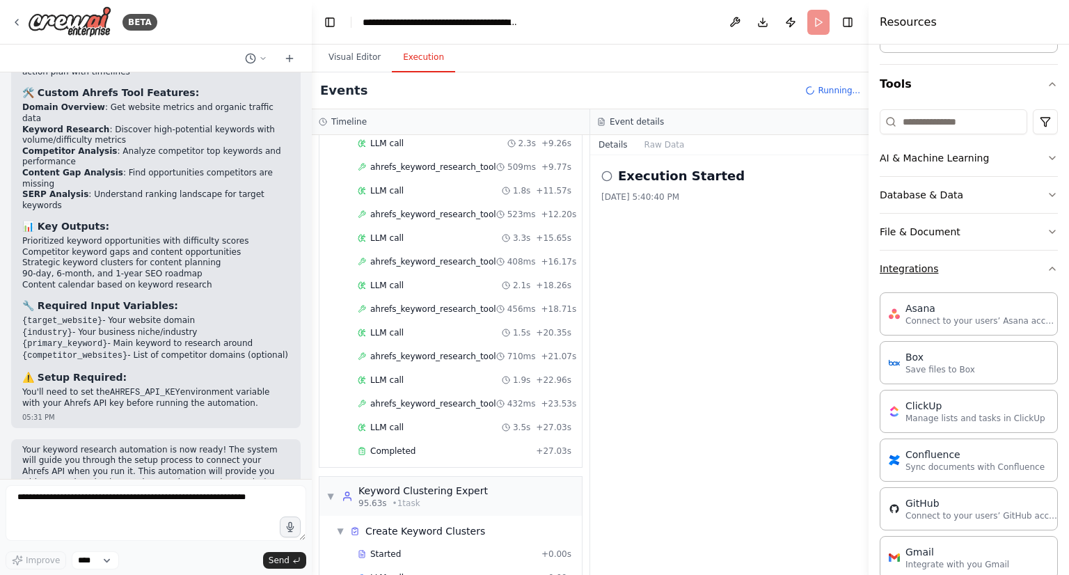
click at [1047, 268] on icon "button" at bounding box center [1052, 268] width 11 height 11
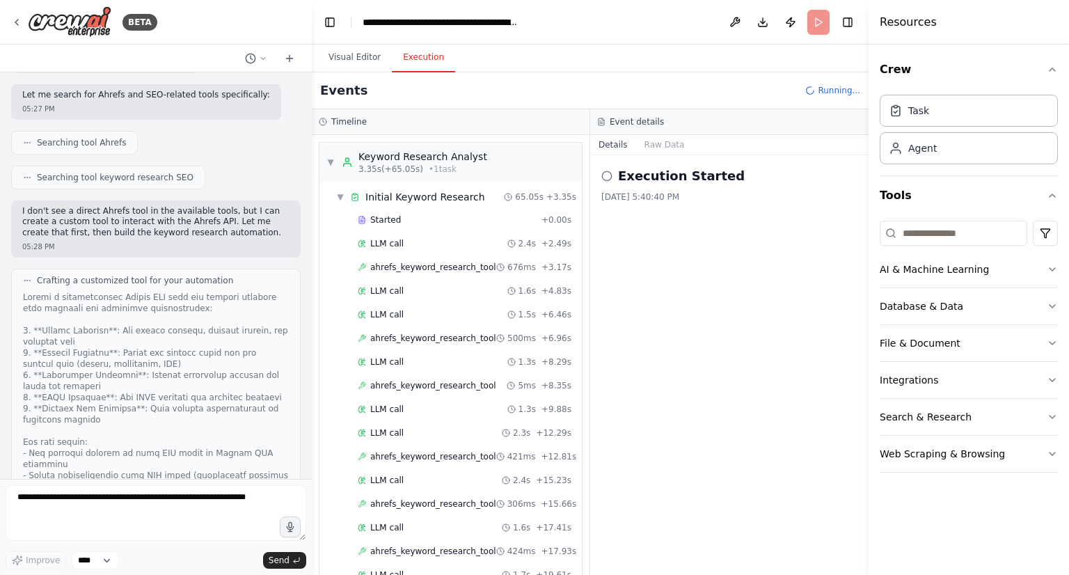
scroll to position [0, 0]
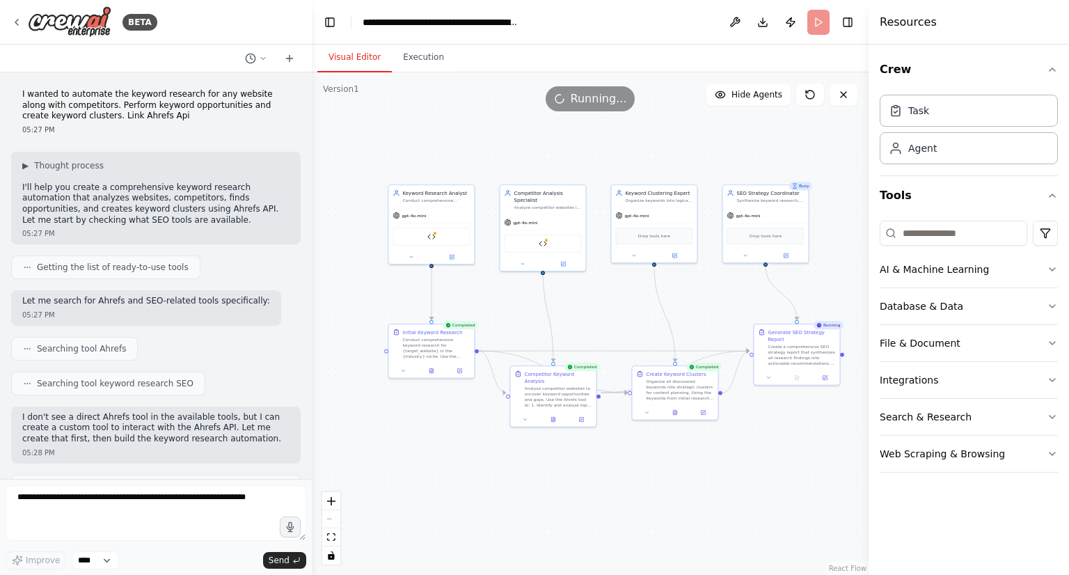
click at [345, 65] on button "Visual Editor" at bounding box center [354, 57] width 74 height 29
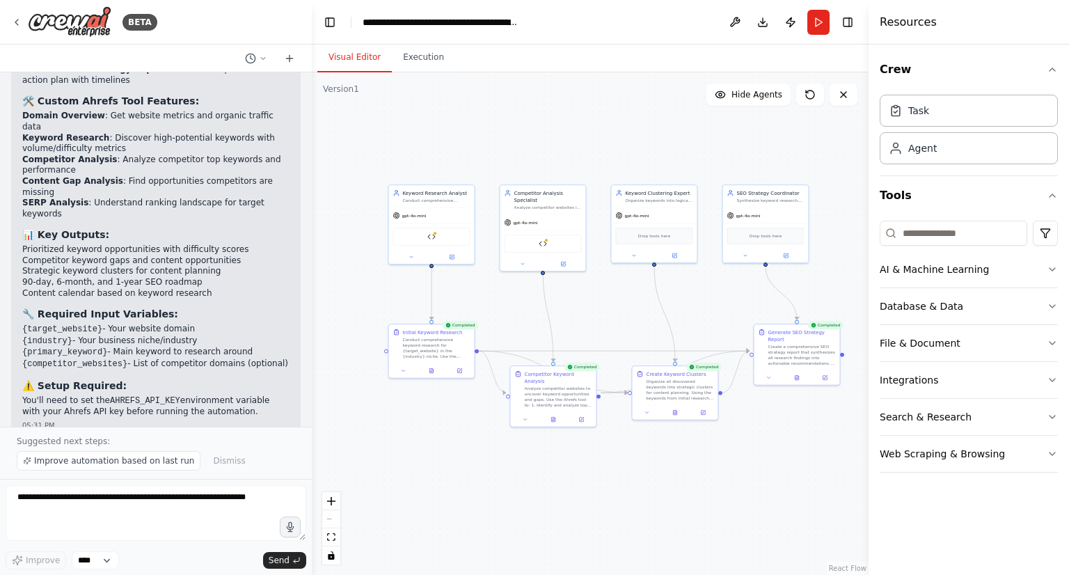
scroll to position [1858, 0]
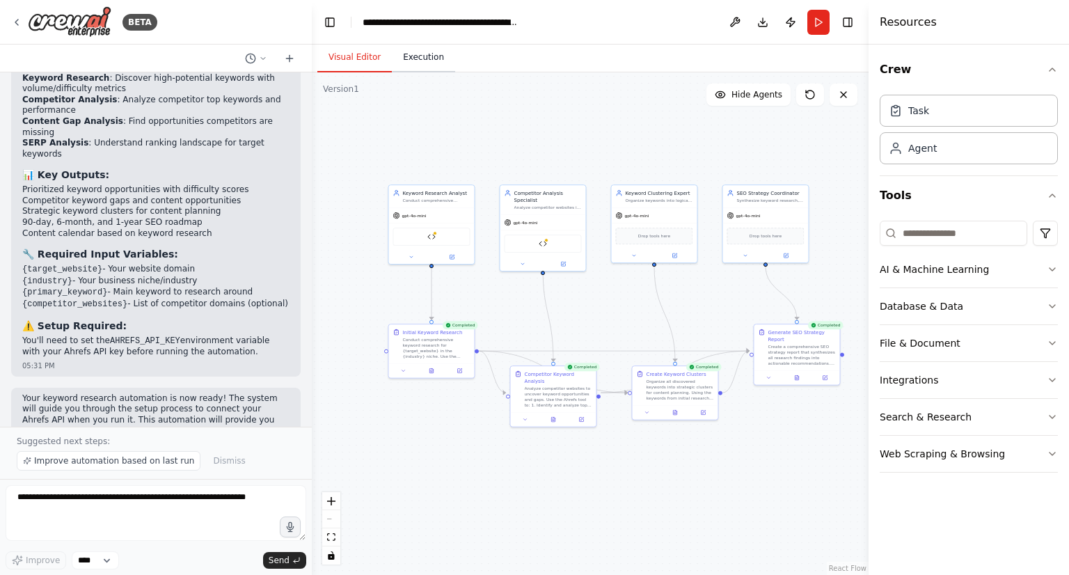
click at [407, 59] on button "Execution" at bounding box center [423, 57] width 63 height 29
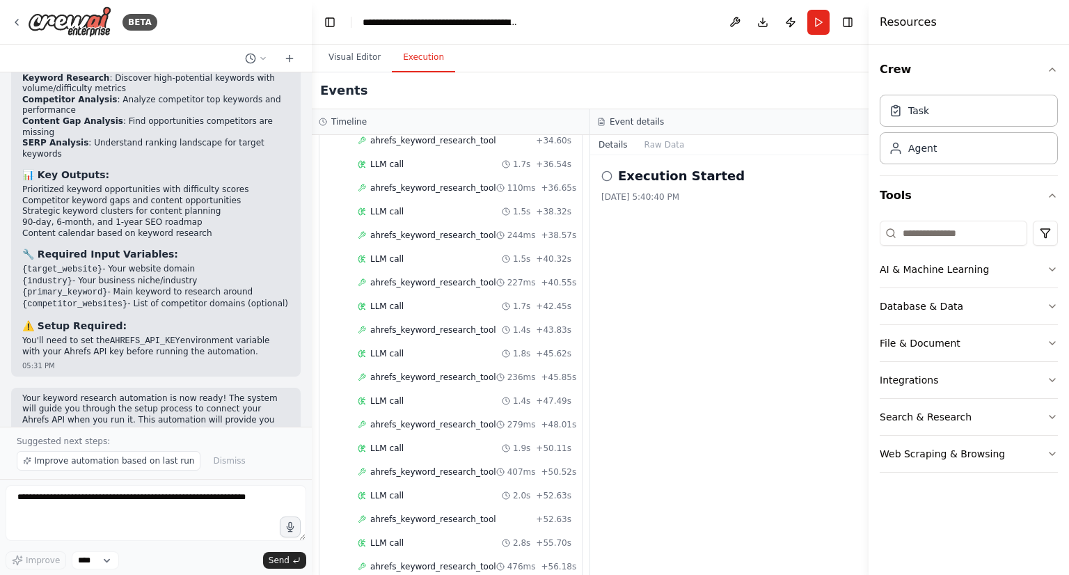
scroll to position [1044, 0]
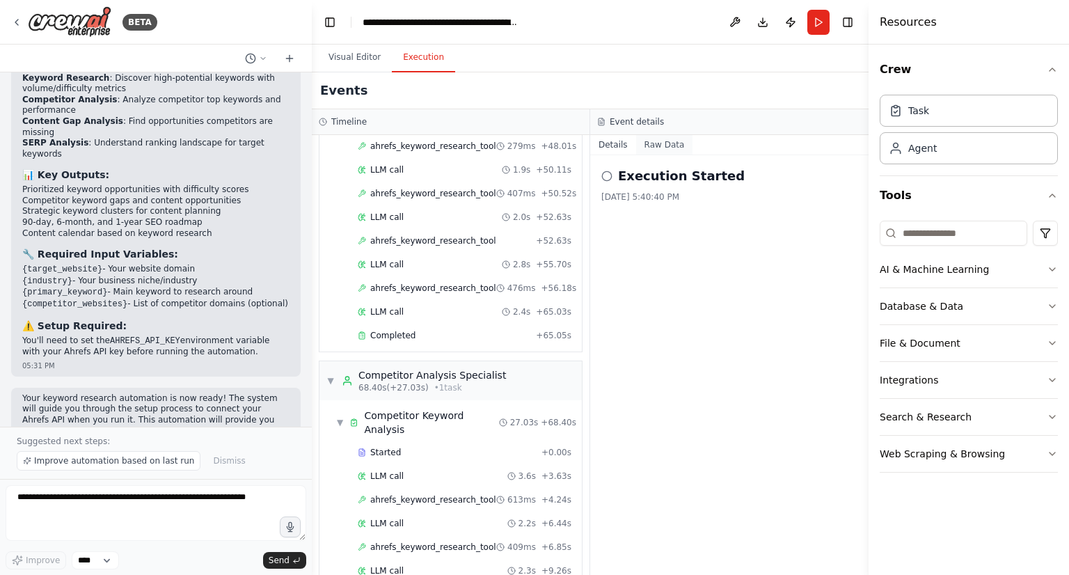
click at [663, 144] on button "Raw Data" at bounding box center [664, 144] width 57 height 19
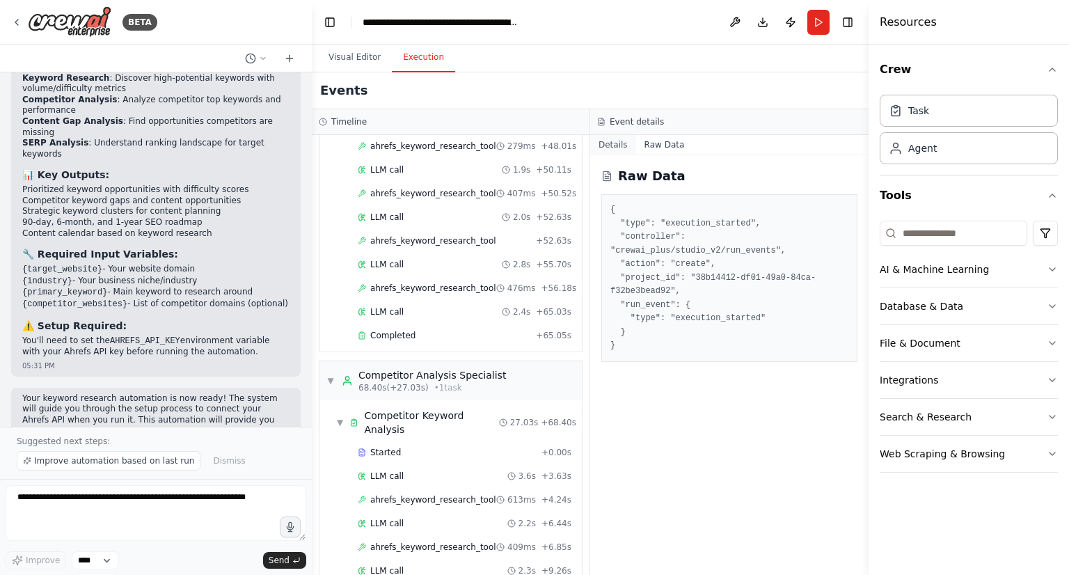
click at [605, 145] on button "Details" at bounding box center [613, 144] width 46 height 19
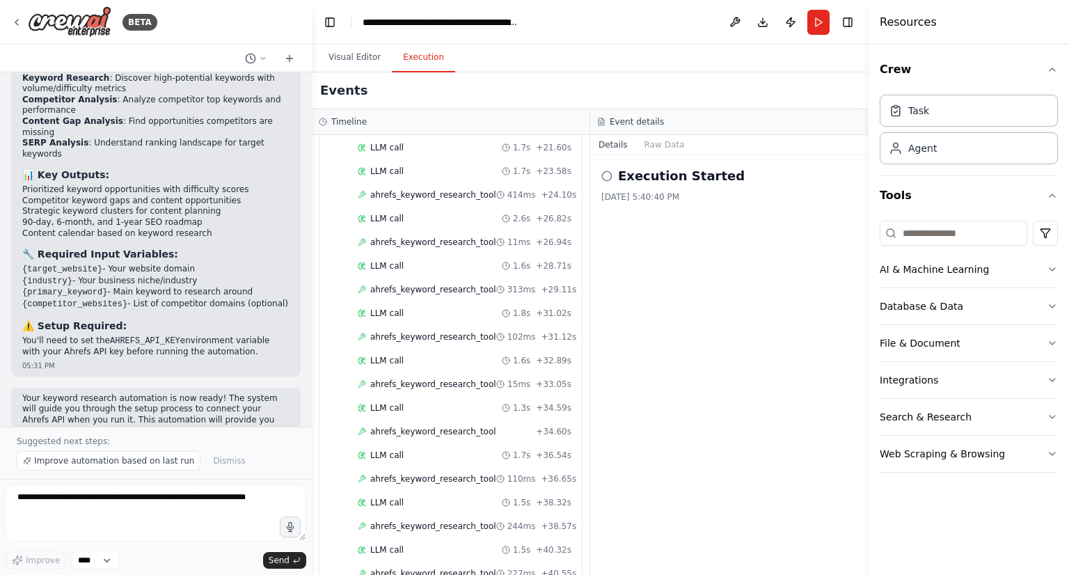
scroll to position [0, 0]
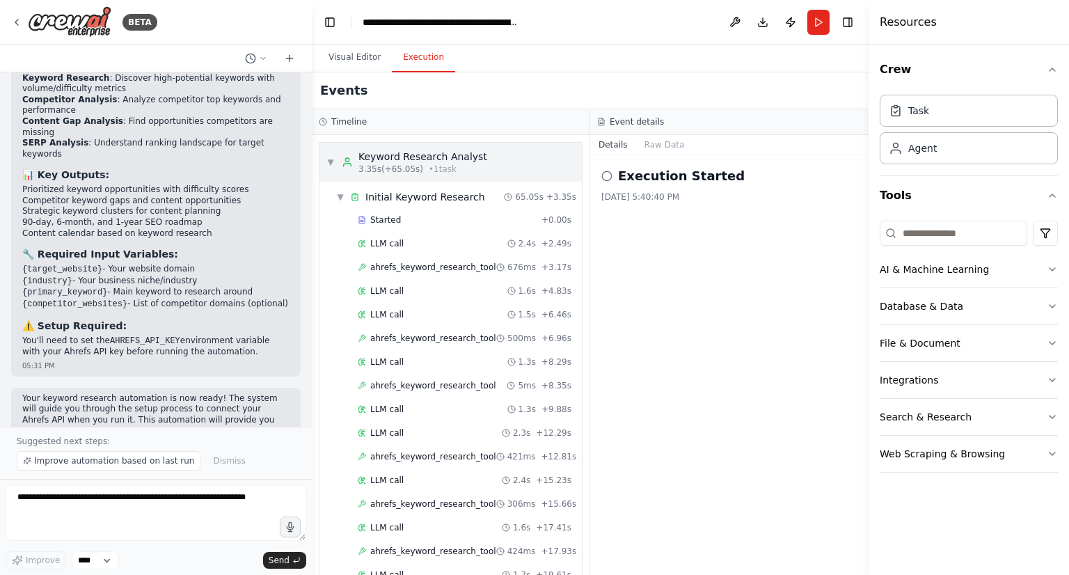
click at [360, 159] on div "Keyword Research Analyst" at bounding box center [422, 157] width 129 height 14
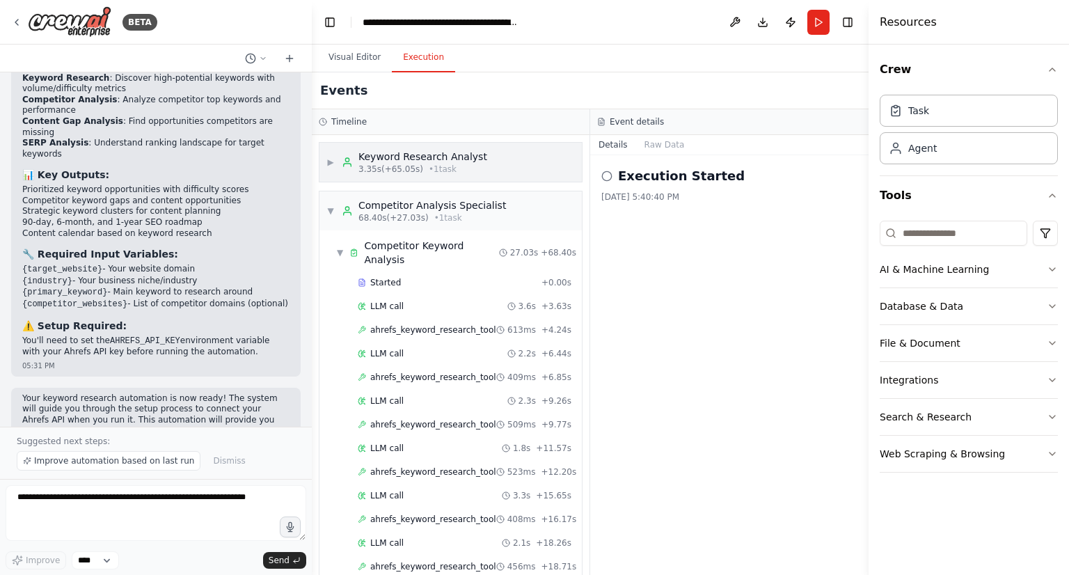
click at [403, 167] on span "3.35s (+65.05s)" at bounding box center [390, 169] width 65 height 11
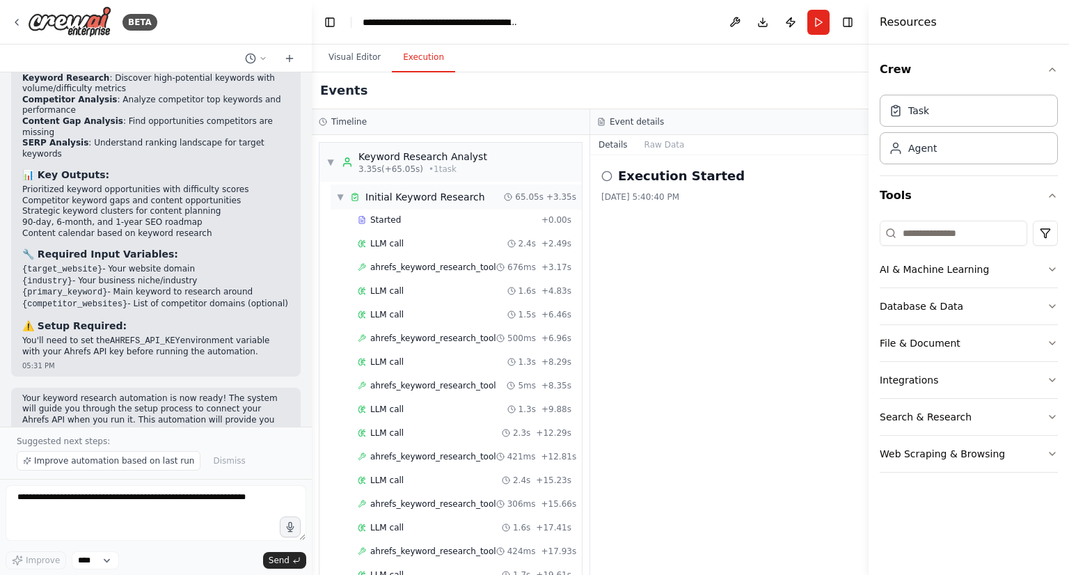
click at [406, 198] on div "Initial Keyword Research" at bounding box center [425, 197] width 120 height 14
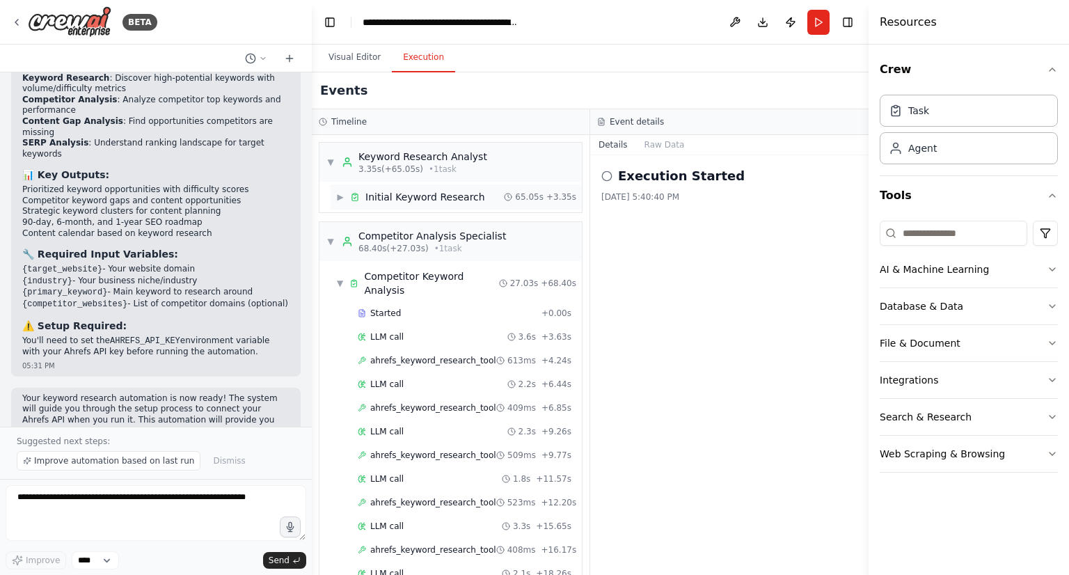
click at [406, 201] on div "Initial Keyword Research" at bounding box center [425, 197] width 120 height 14
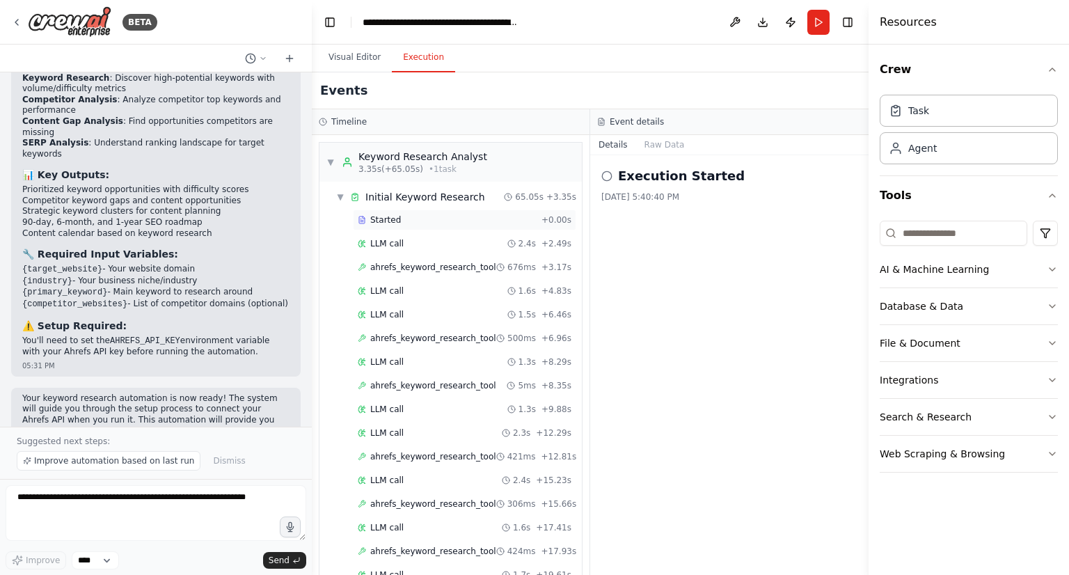
click at [393, 215] on span "Started" at bounding box center [385, 219] width 31 height 11
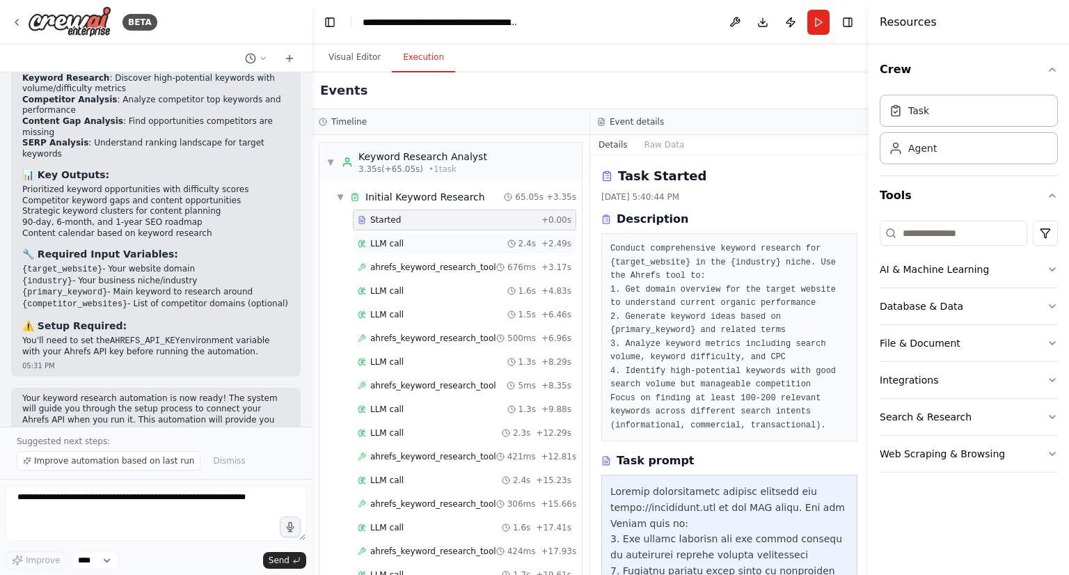
click at [374, 245] on span "LLM call" at bounding box center [386, 243] width 33 height 11
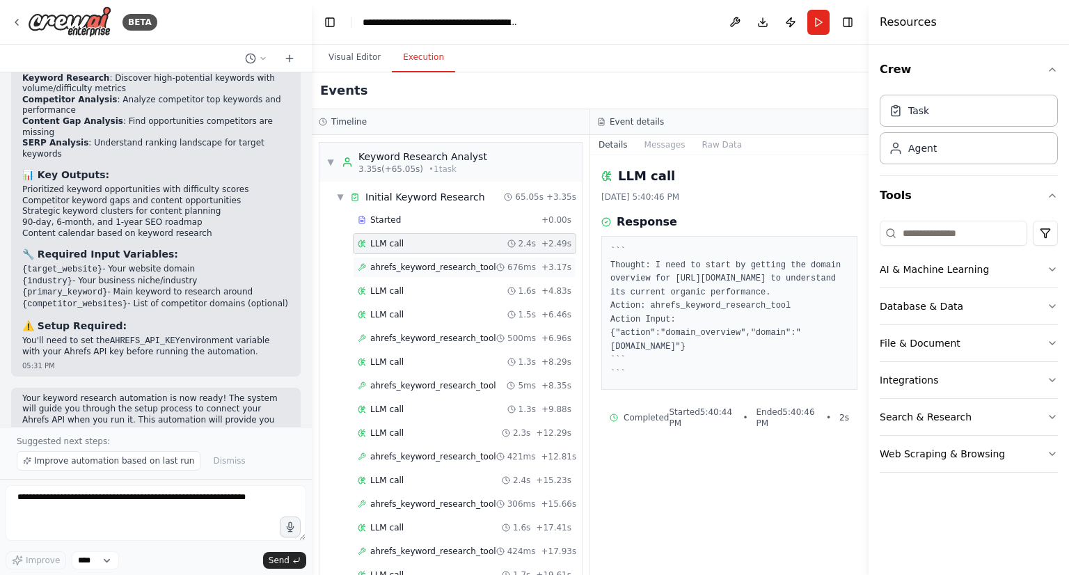
click at [412, 262] on span "ahrefs_keyword_research_tool" at bounding box center [433, 267] width 126 height 11
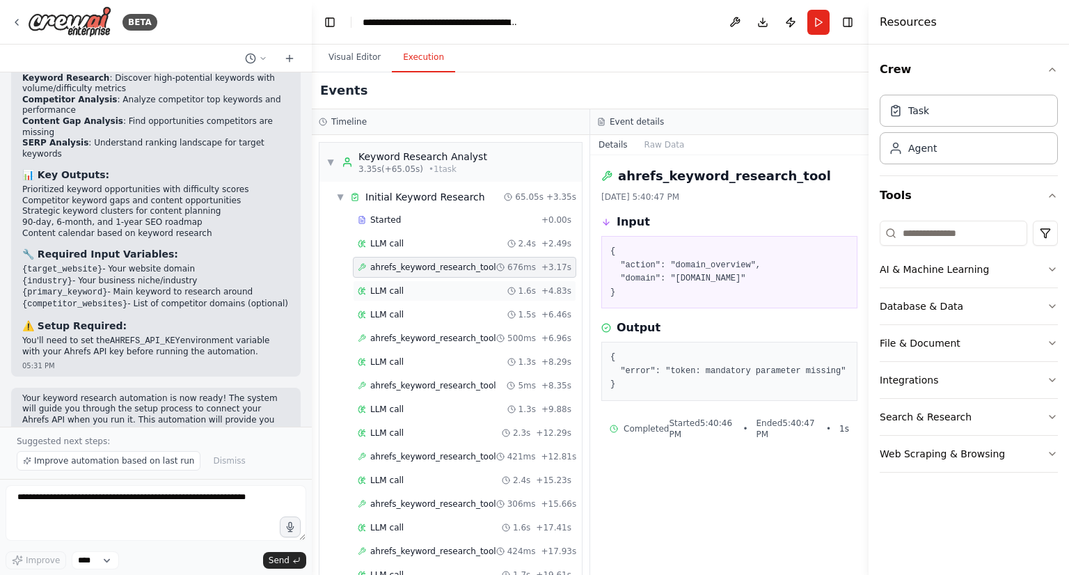
click at [428, 291] on div "LLM call 1.6s + 4.83s" at bounding box center [465, 290] width 214 height 11
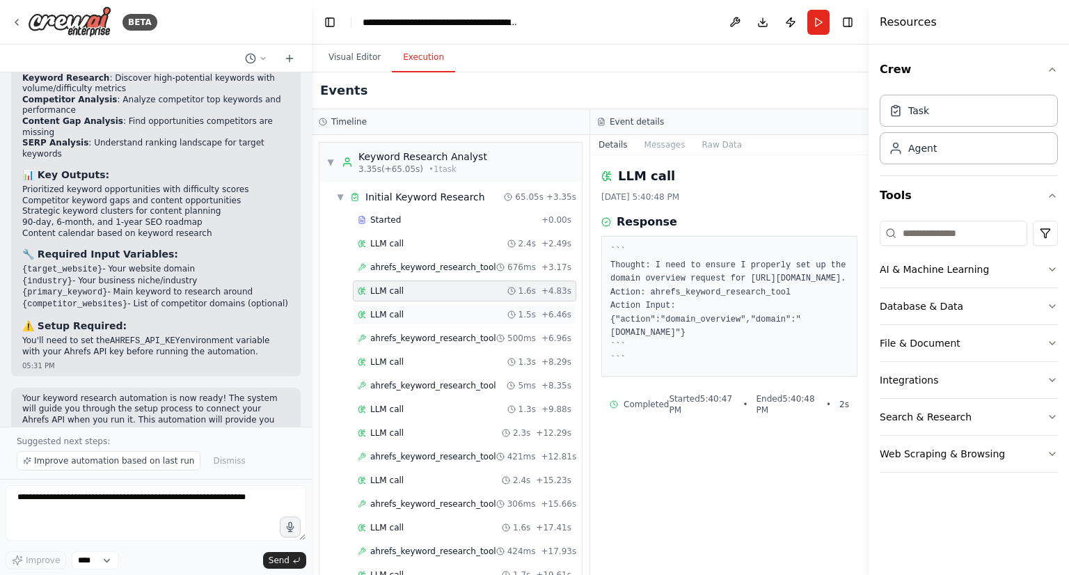
click at [417, 310] on div "LLM call 1.5s + 6.46s" at bounding box center [465, 314] width 214 height 11
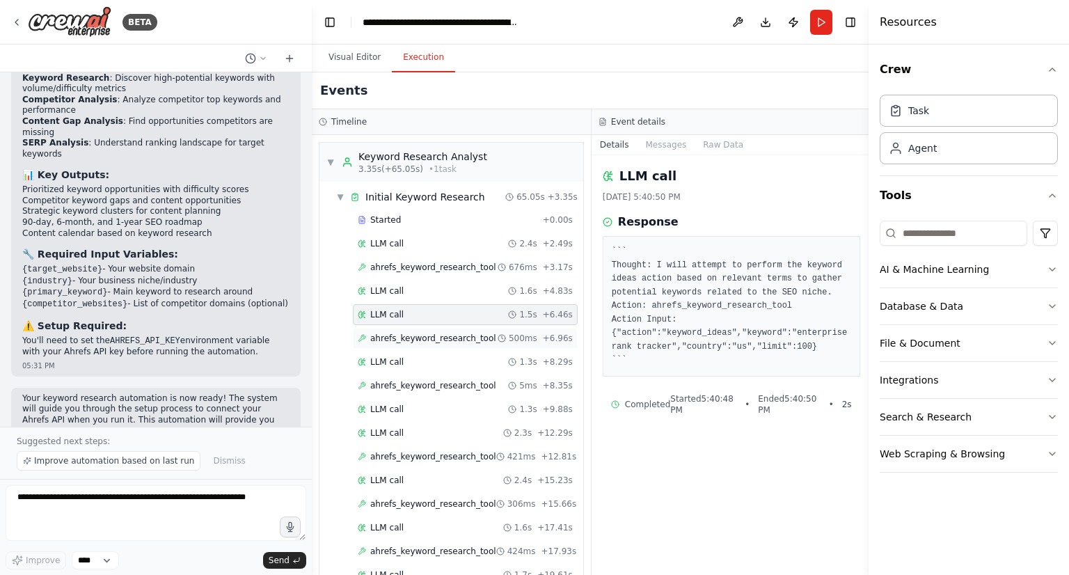
click at [412, 339] on span "ahrefs_keyword_research_tool" at bounding box center [433, 338] width 126 height 11
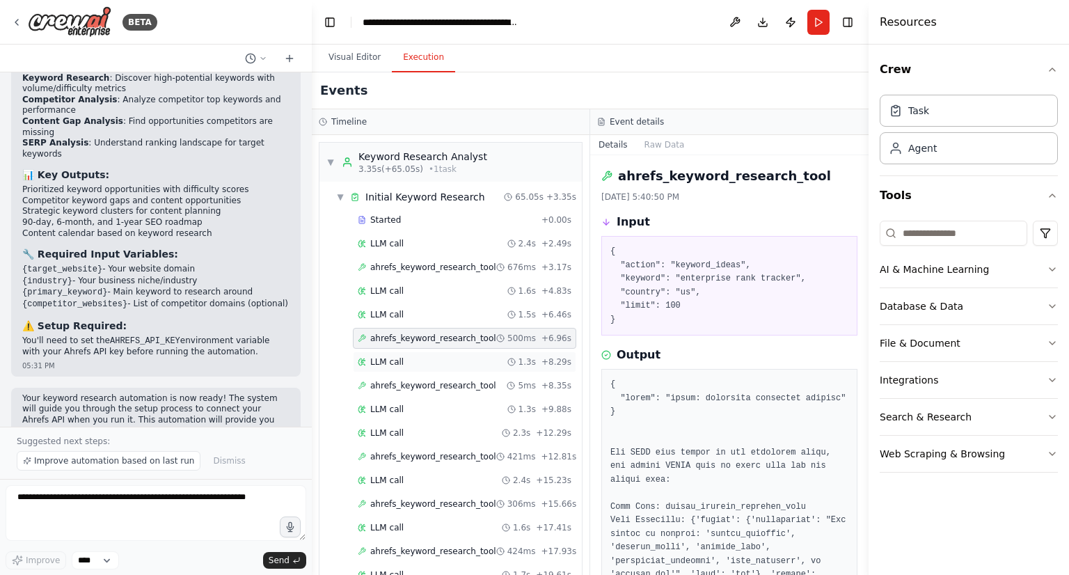
click at [417, 362] on div "LLM call 1.3s + 8.29s" at bounding box center [465, 361] width 214 height 11
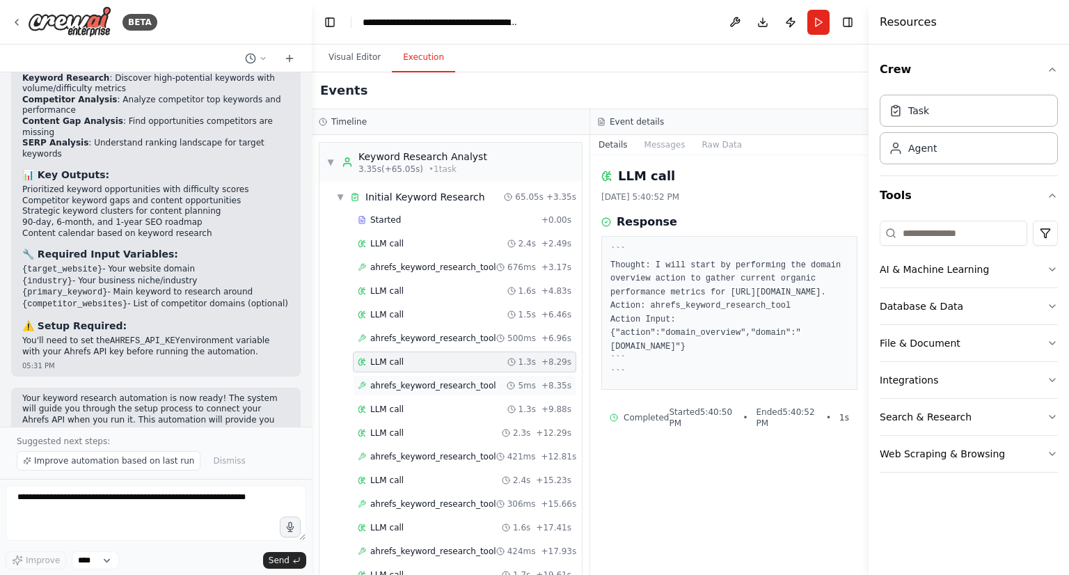
click at [416, 384] on span "ahrefs_keyword_research_tool" at bounding box center [433, 385] width 126 height 11
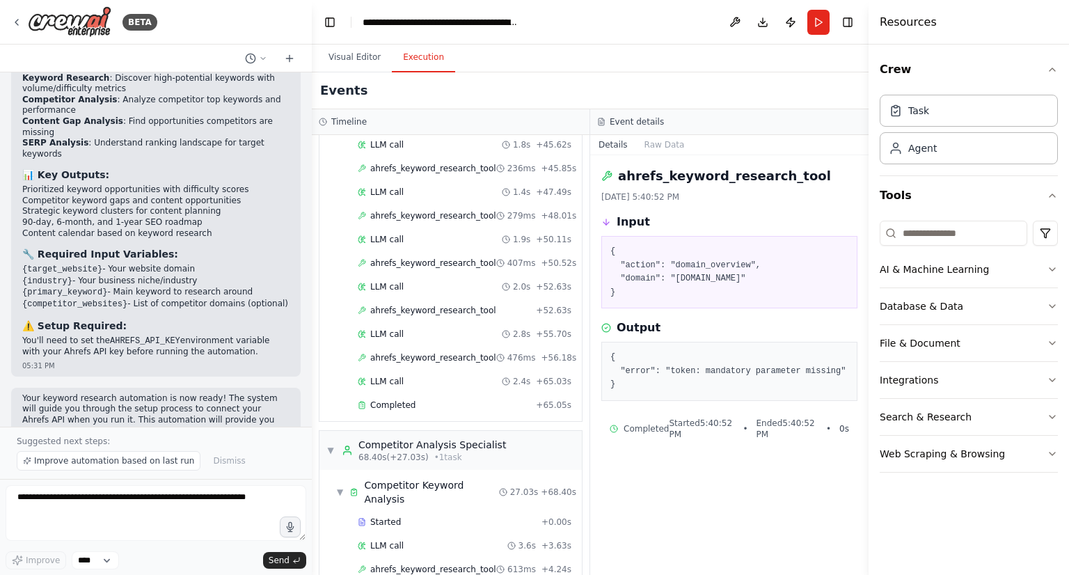
scroll to position [1183, 0]
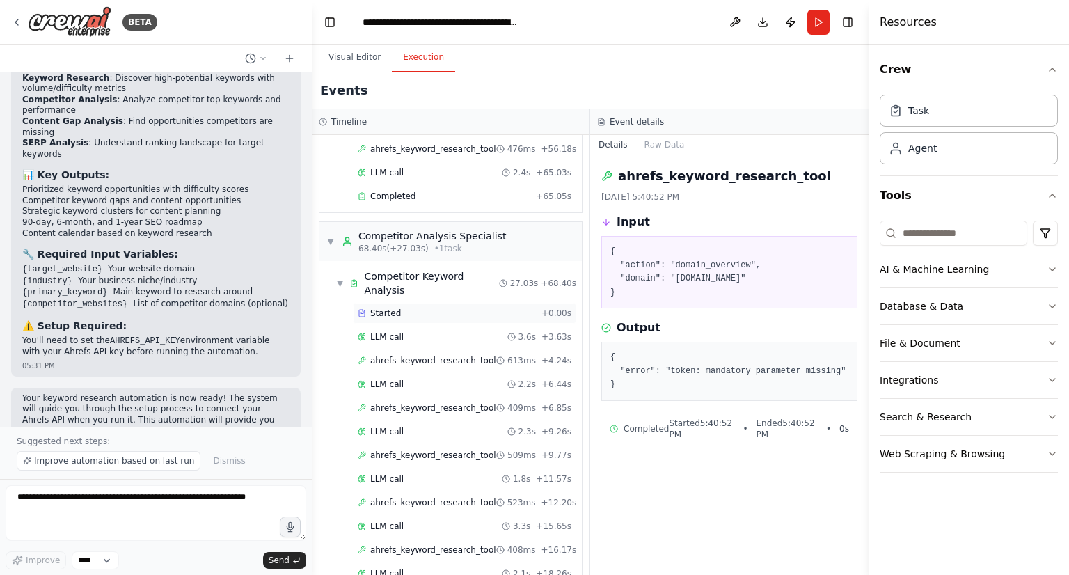
click at [405, 308] on div "Started" at bounding box center [447, 313] width 178 height 11
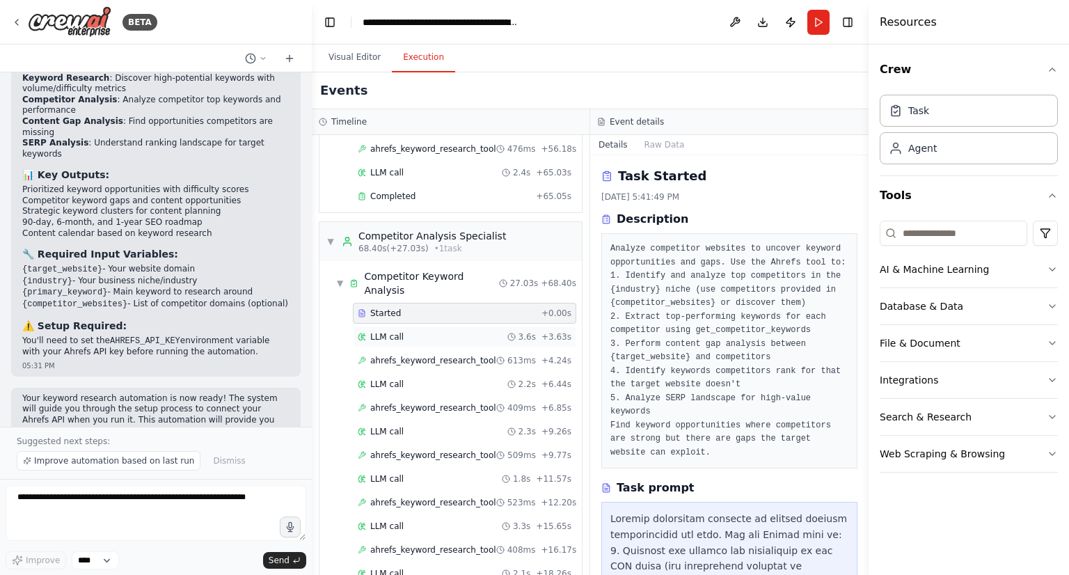
click at [395, 331] on span "LLM call" at bounding box center [386, 336] width 33 height 11
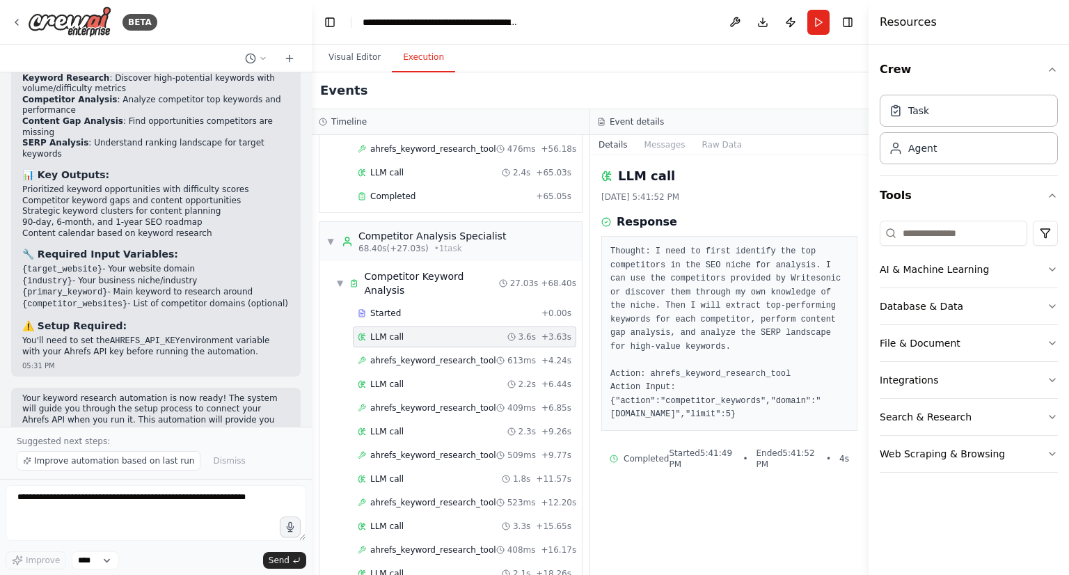
scroll to position [1253, 0]
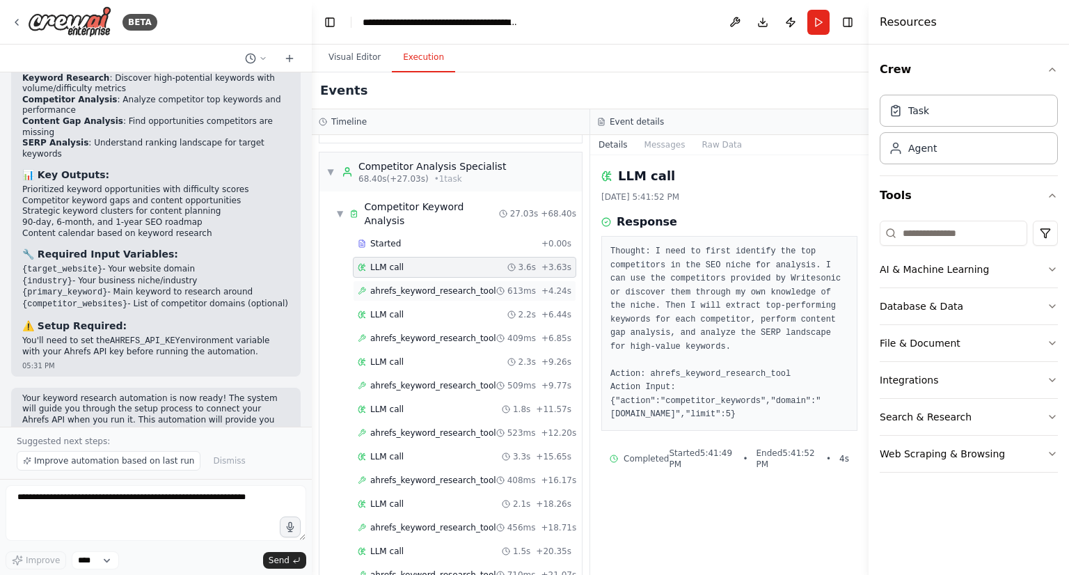
click at [419, 285] on span "ahrefs_keyword_research_tool" at bounding box center [433, 290] width 126 height 11
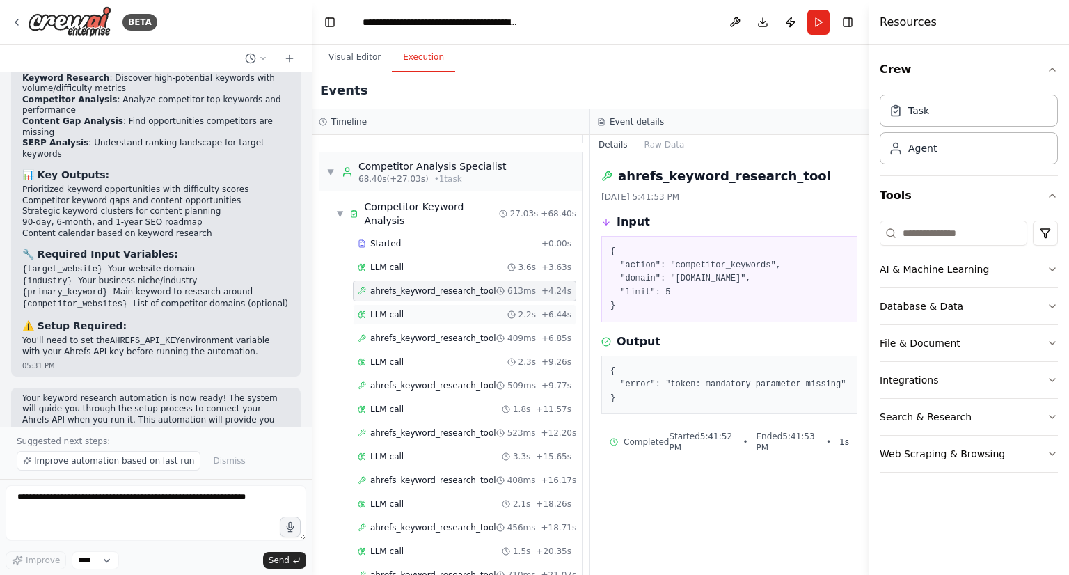
click at [417, 309] on div "LLM call 2.2s + 6.44s" at bounding box center [465, 314] width 214 height 11
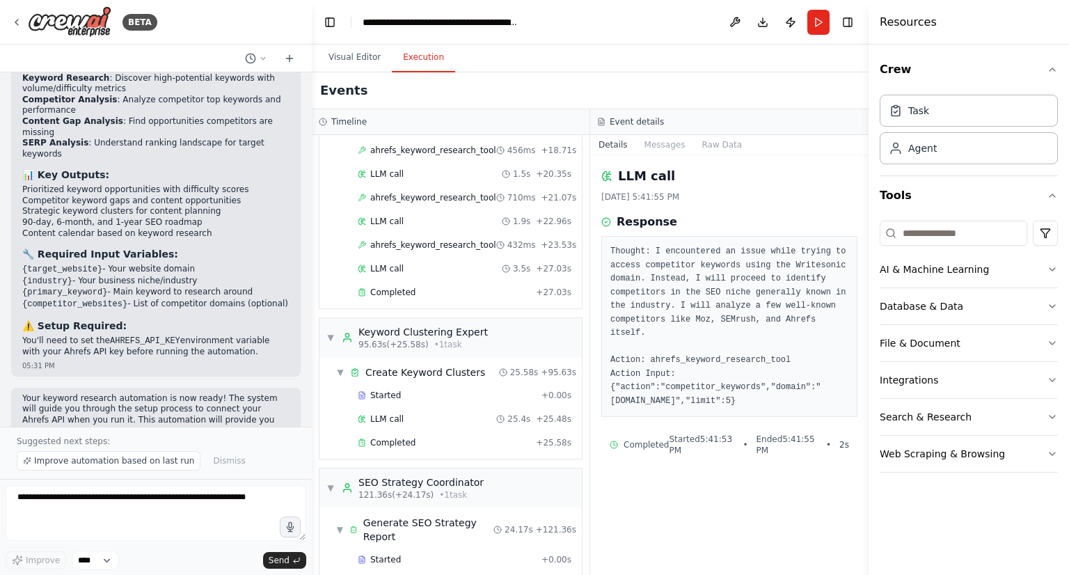
scroll to position [1644, 0]
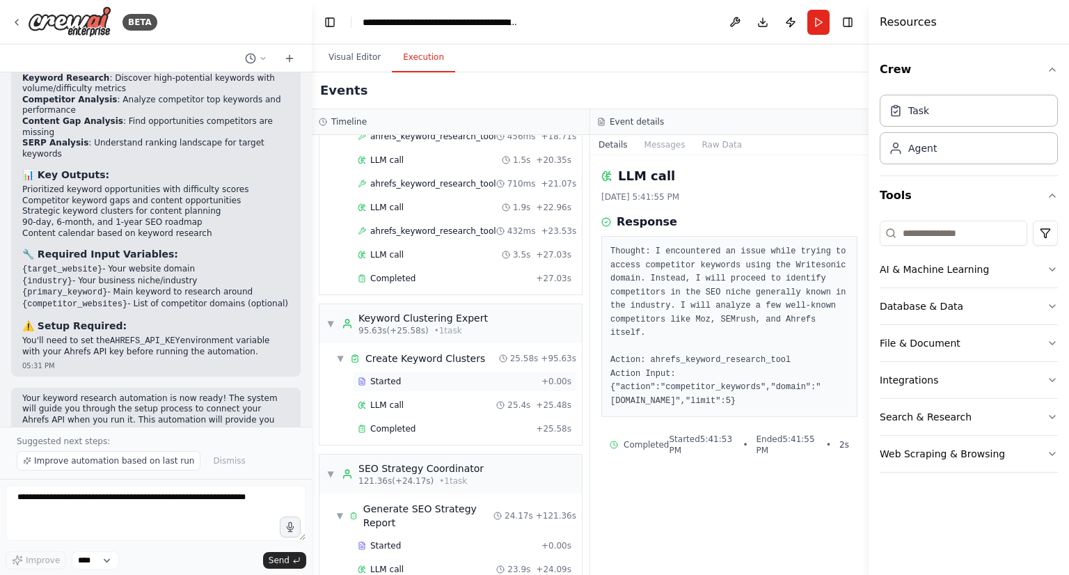
click at [404, 376] on div "Started" at bounding box center [447, 381] width 178 height 11
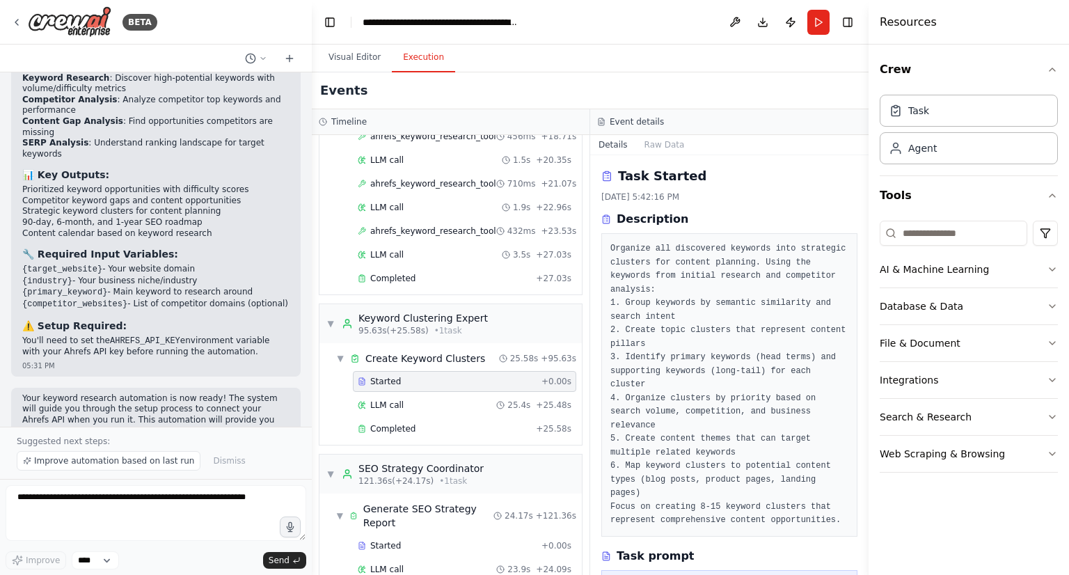
scroll to position [1658, 0]
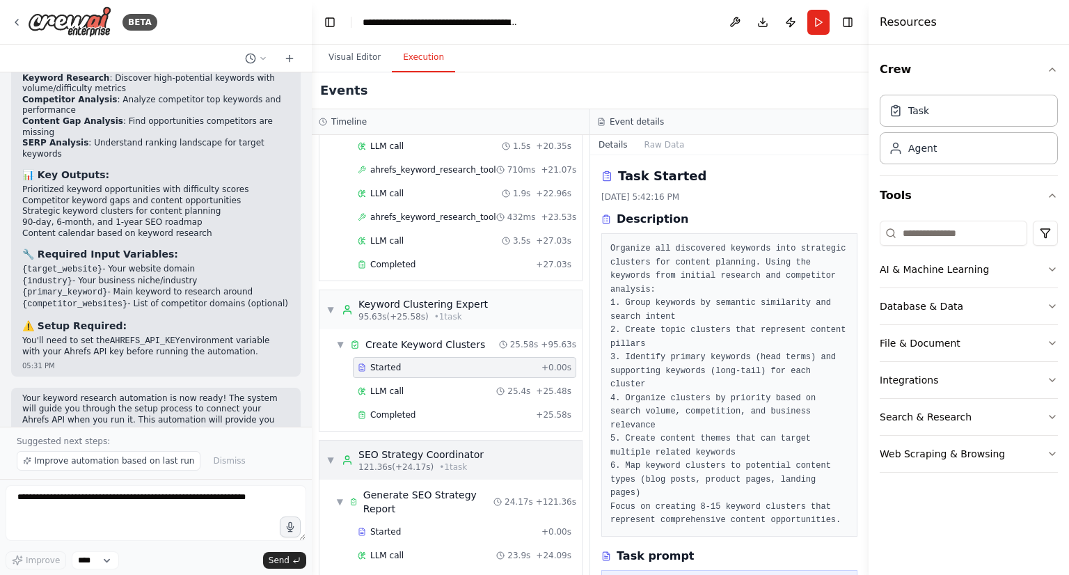
click at [439, 461] on span "• 1 task" at bounding box center [453, 466] width 28 height 11
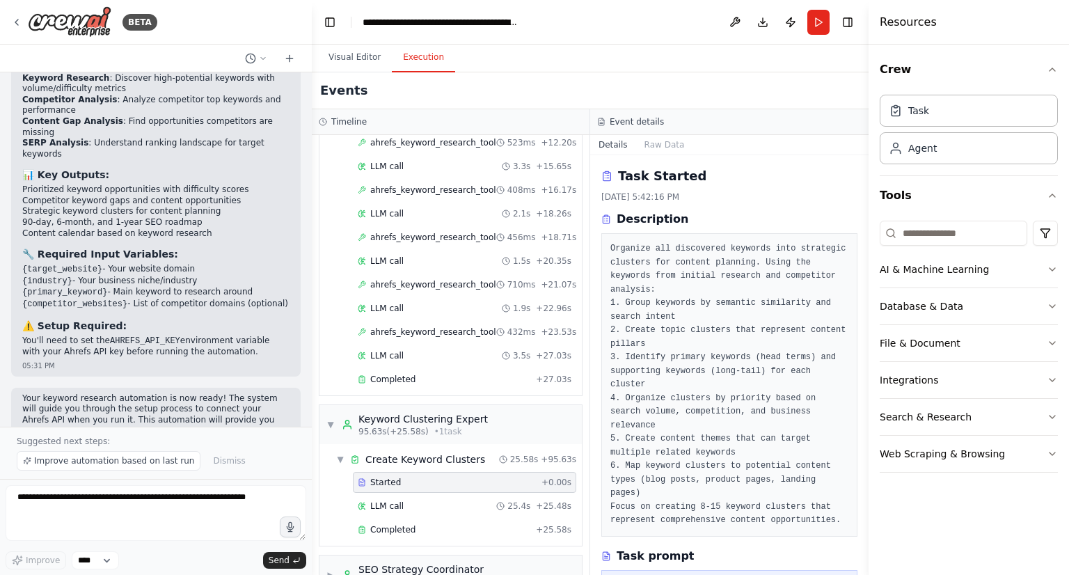
click at [604, 145] on button "Details" at bounding box center [613, 144] width 46 height 19
click at [613, 145] on button "Details" at bounding box center [613, 144] width 46 height 19
click at [649, 147] on button "Raw Data" at bounding box center [664, 144] width 57 height 19
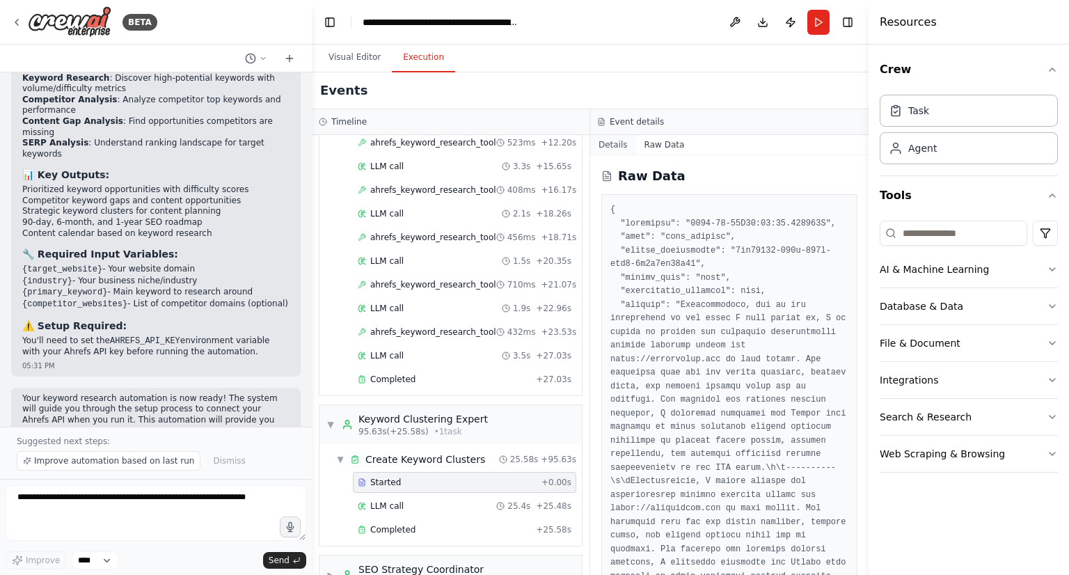
click at [624, 148] on button "Details" at bounding box center [613, 144] width 46 height 19
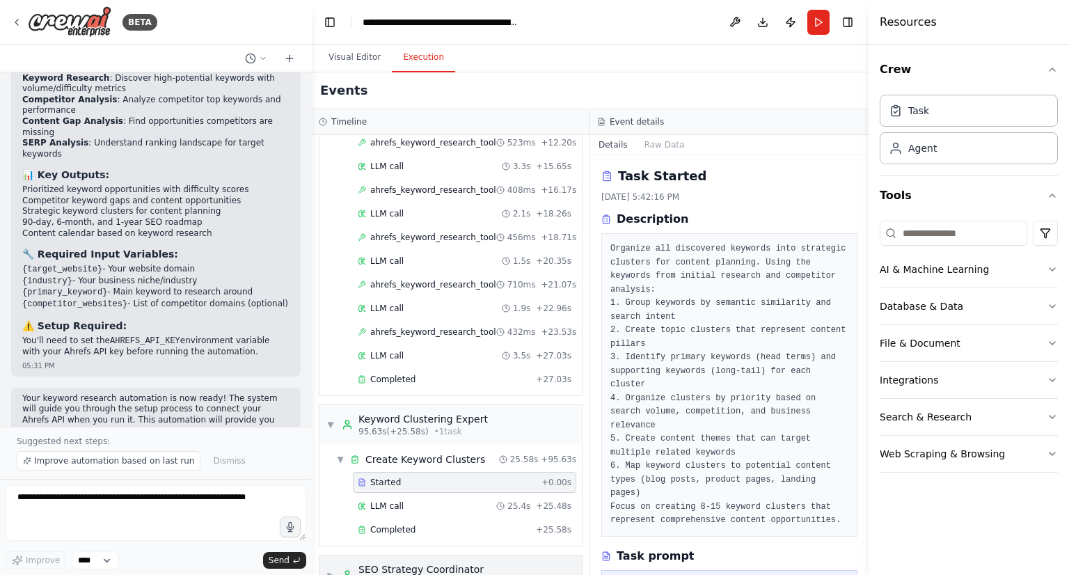
click at [413, 574] on span "121.36s (+24.17s)" at bounding box center [395, 581] width 75 height 11
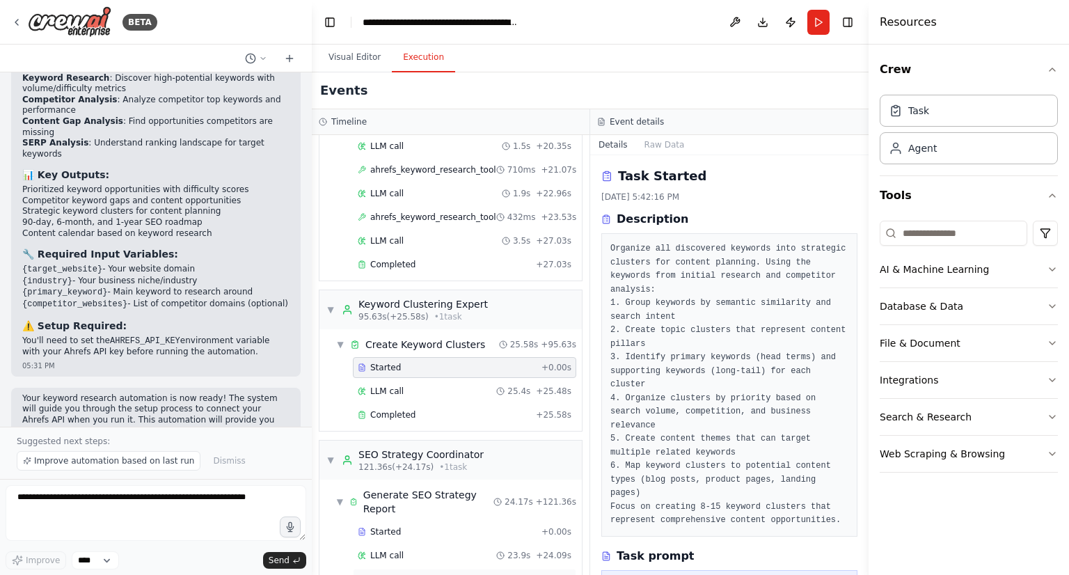
click at [413, 574] on div "Completed" at bounding box center [444, 579] width 173 height 11
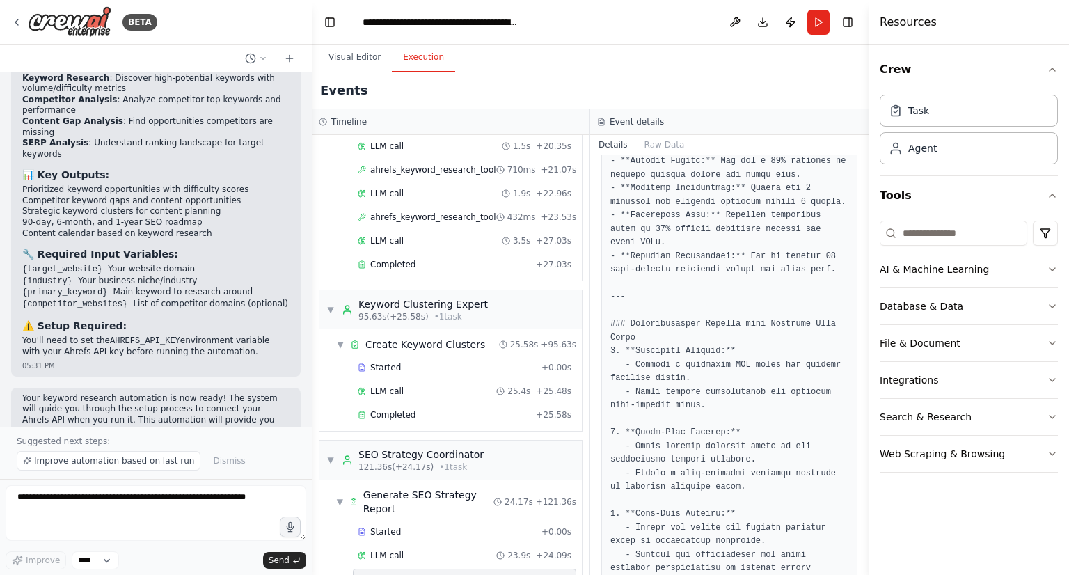
scroll to position [2870, 0]
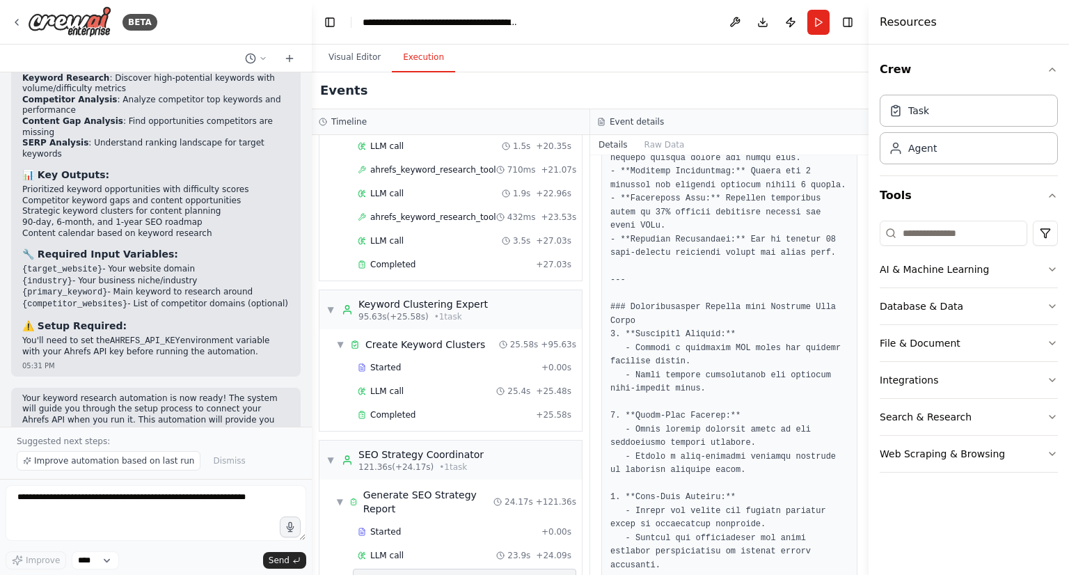
click at [245, 22] on div "BETA" at bounding box center [156, 22] width 312 height 45
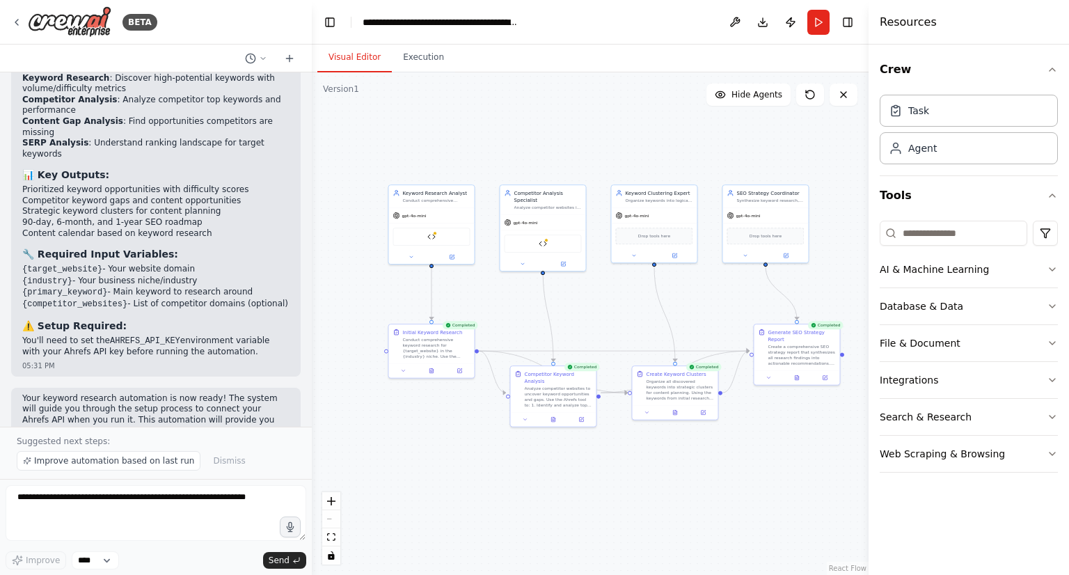
click at [345, 48] on button "Visual Editor" at bounding box center [354, 57] width 74 height 29
click at [335, 503] on button "zoom in" at bounding box center [331, 501] width 18 height 18
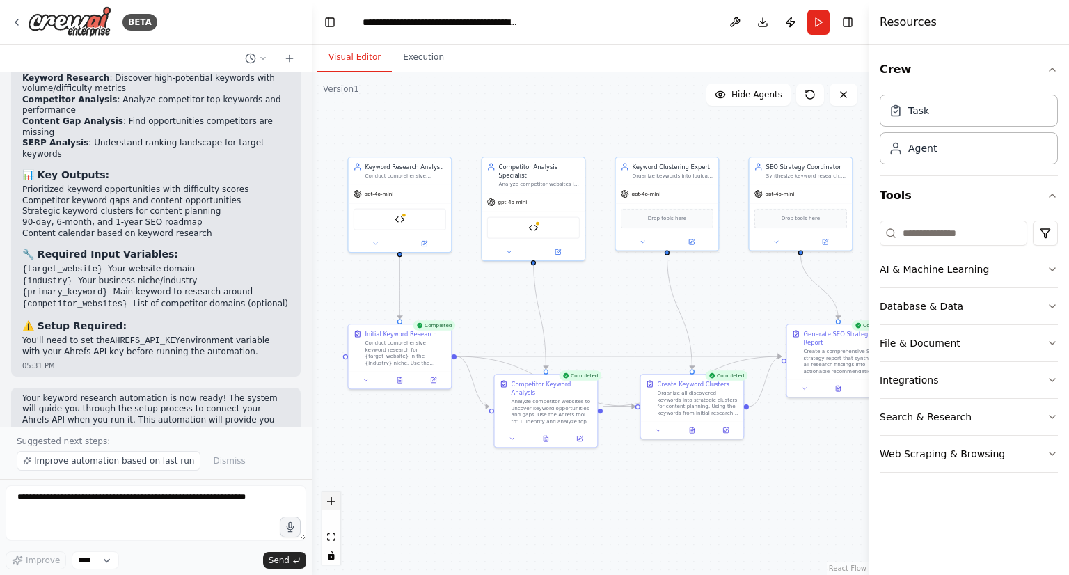
click at [332, 499] on icon "zoom in" at bounding box center [331, 501] width 8 height 8
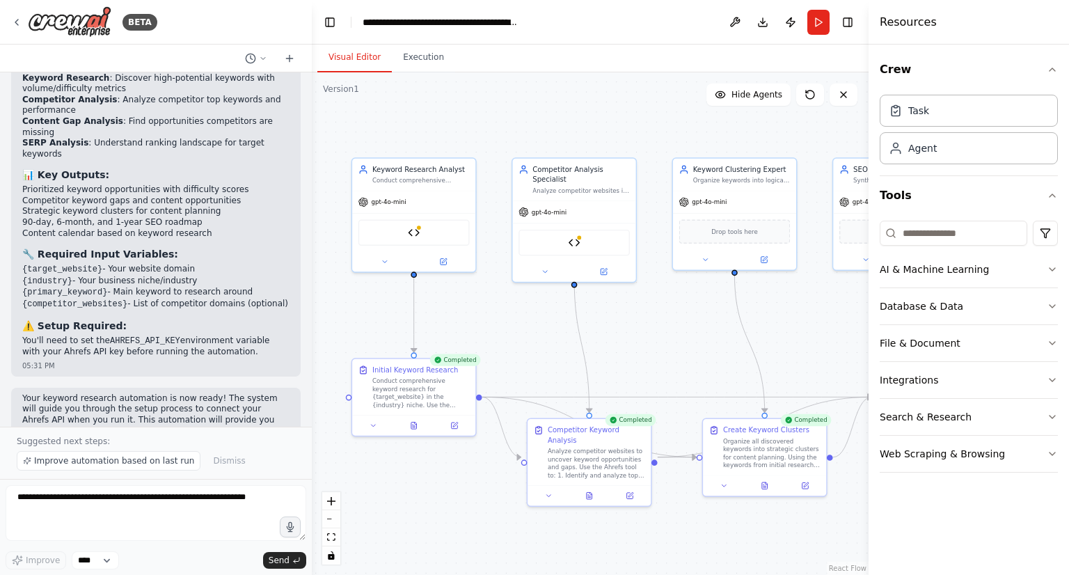
drag, startPoint x: 482, startPoint y: 308, endPoint x: 535, endPoint y: 342, distance: 62.4
click at [535, 342] on div ".deletable-edge-delete-btn { width: 20px; height: 20px; border: 0px solid #ffff…" at bounding box center [590, 323] width 557 height 503
click at [387, 202] on span "gpt-4o-mini" at bounding box center [388, 200] width 35 height 8
click at [413, 232] on img at bounding box center [414, 231] width 12 height 12
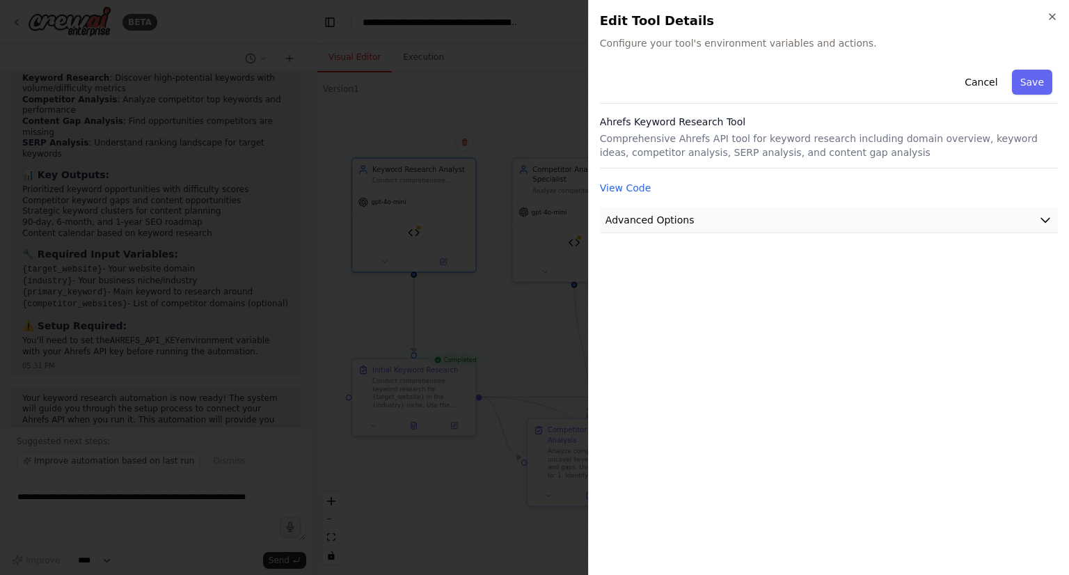
click at [748, 221] on button "Advanced Options" at bounding box center [829, 220] width 458 height 26
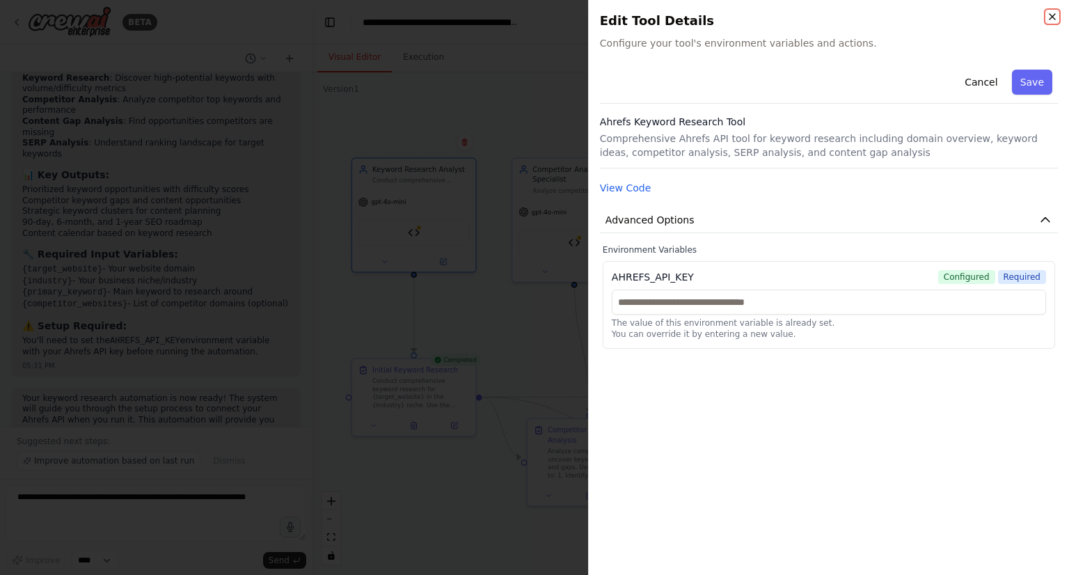
click at [1050, 16] on icon "button" at bounding box center [1052, 16] width 11 height 11
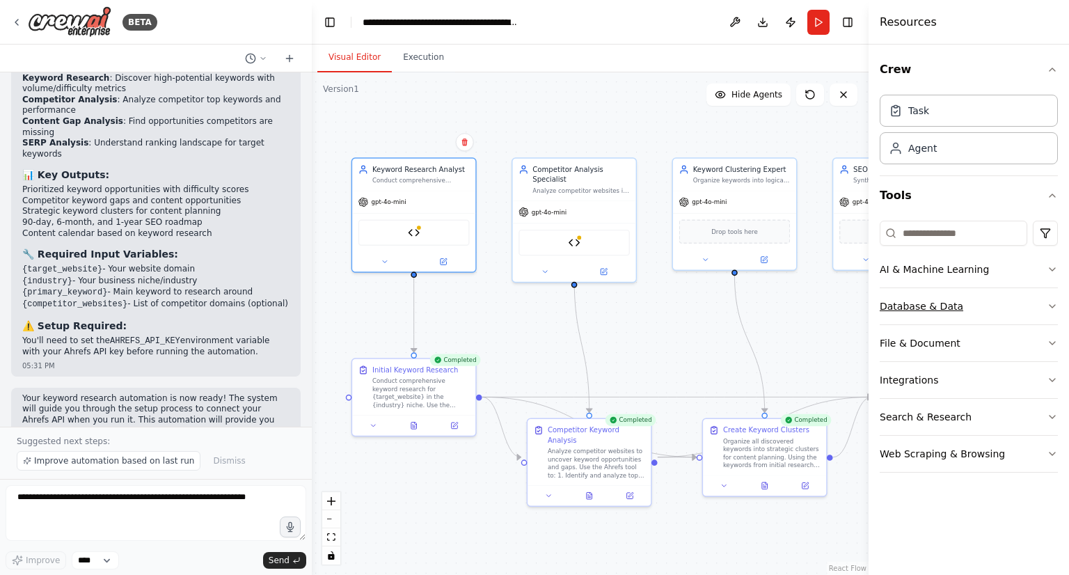
click at [1036, 306] on button "Database & Data" at bounding box center [969, 306] width 178 height 36
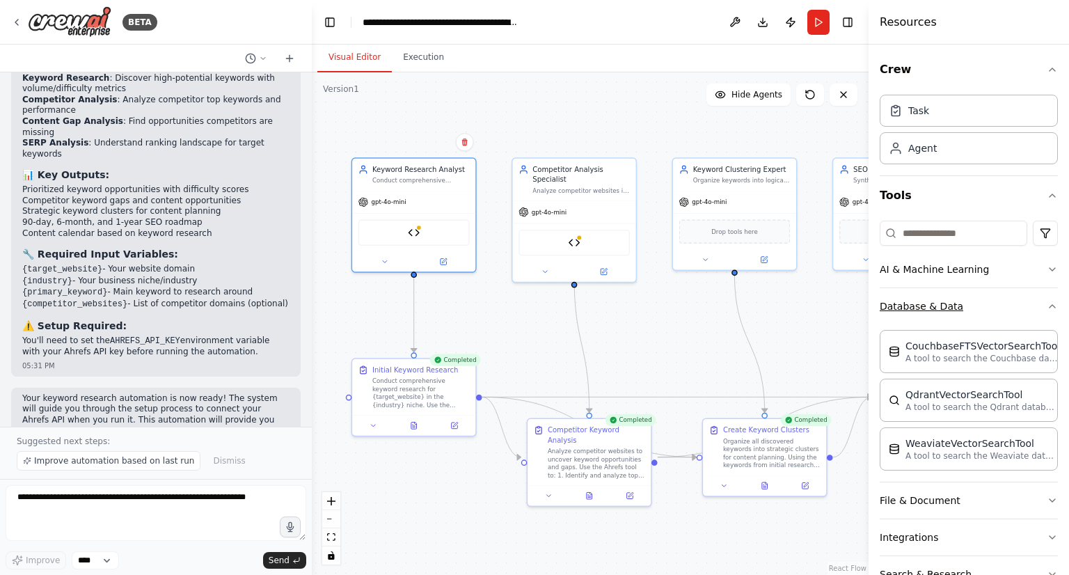
scroll to position [75, 0]
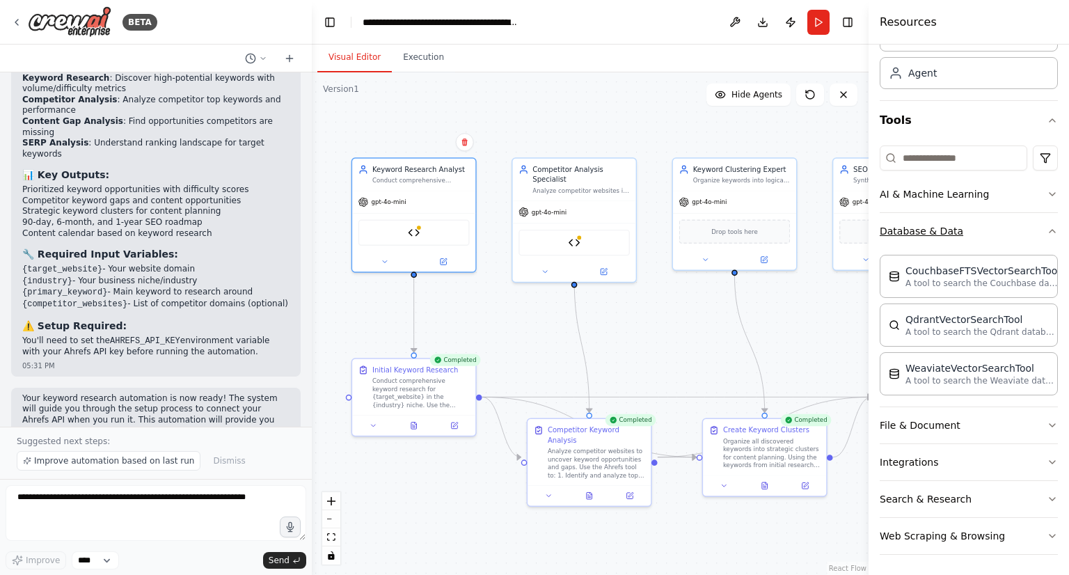
click at [1047, 229] on icon "button" at bounding box center [1052, 231] width 11 height 11
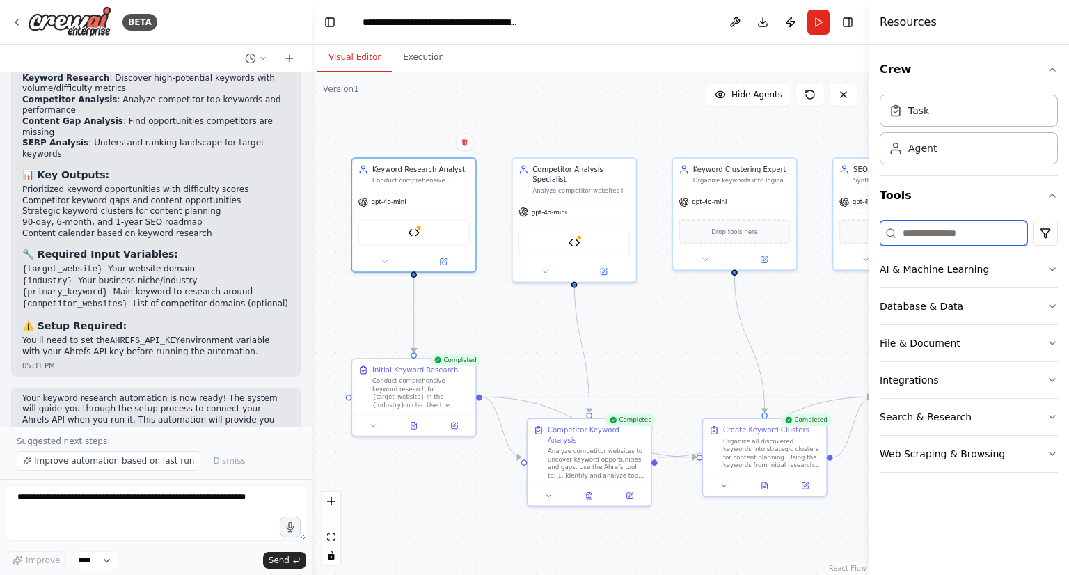
click at [924, 228] on input at bounding box center [954, 233] width 148 height 25
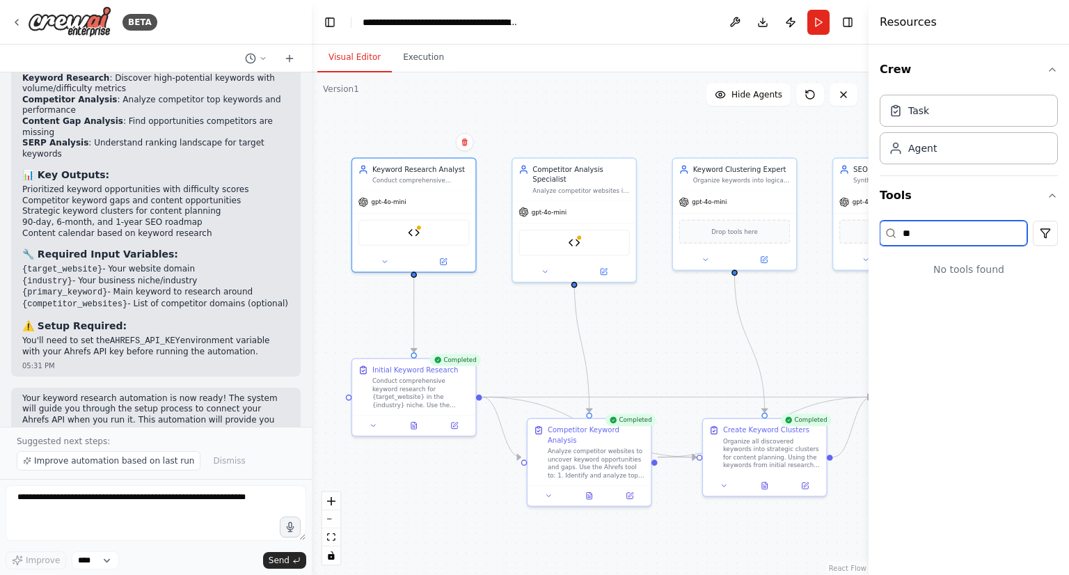
type input "*"
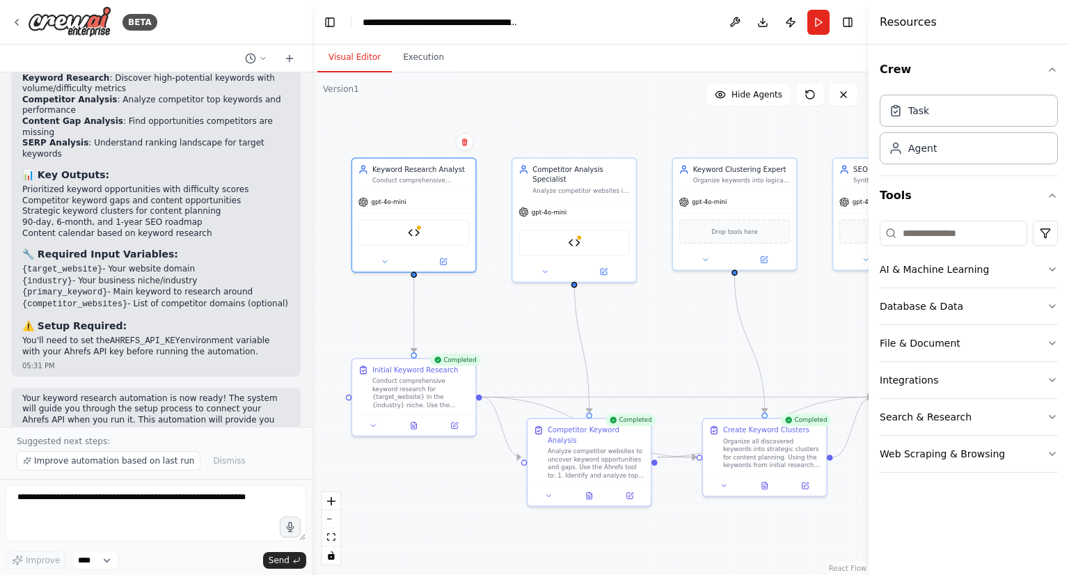
click at [521, 116] on div ".deletable-edge-delete-btn { width: 20px; height: 20px; border: 0px solid #ffff…" at bounding box center [590, 323] width 557 height 503
click at [559, 19] on header "**********" at bounding box center [590, 22] width 557 height 45
click at [635, 6] on header "**********" at bounding box center [590, 22] width 557 height 45
click at [617, 9] on header "**********" at bounding box center [590, 22] width 557 height 45
